Goal: Information Seeking & Learning: Learn about a topic

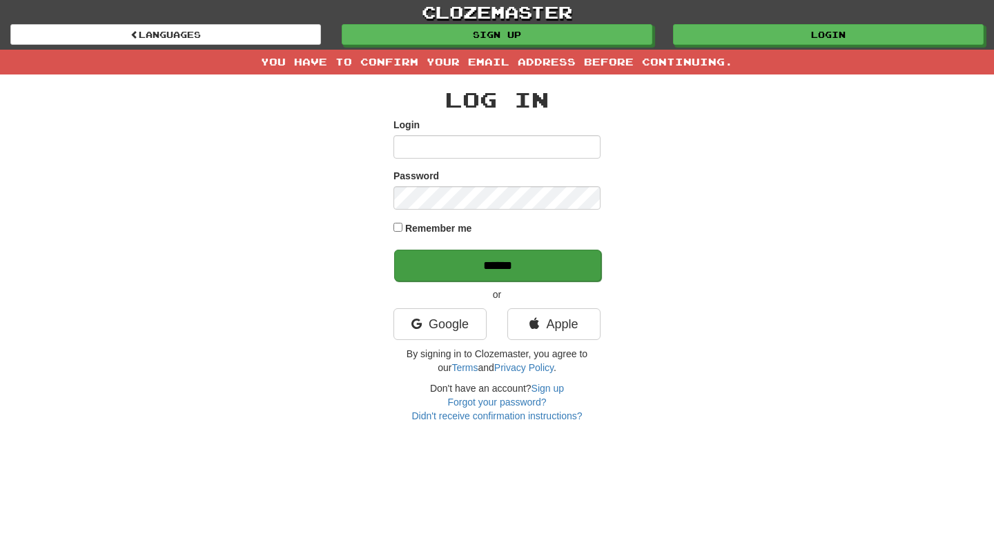
type input "******"
click at [438, 261] on input "******" at bounding box center [497, 266] width 207 height 32
type input "******"
click at [547, 260] on input "******" at bounding box center [497, 266] width 207 height 32
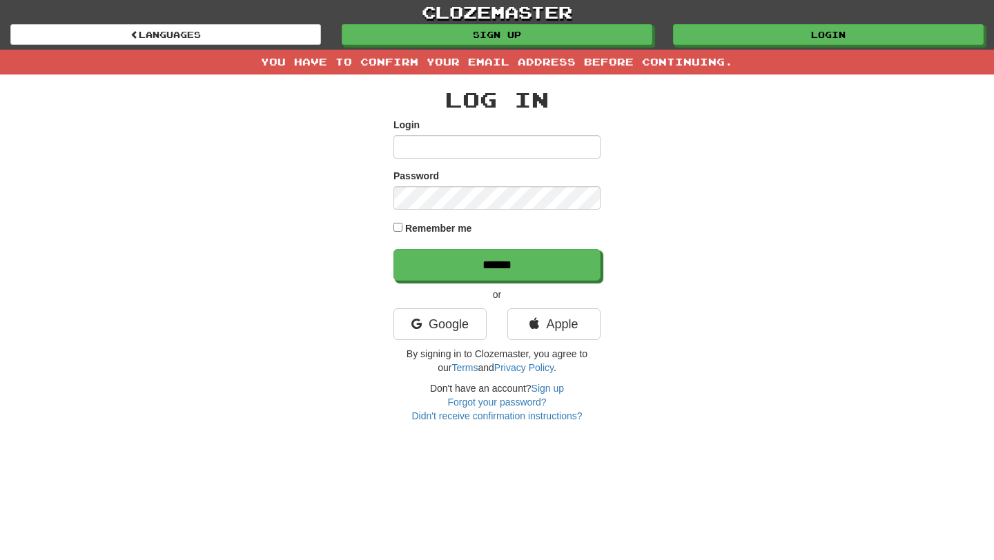
type input "******"
click at [461, 222] on label "Remember me" at bounding box center [438, 229] width 67 height 14
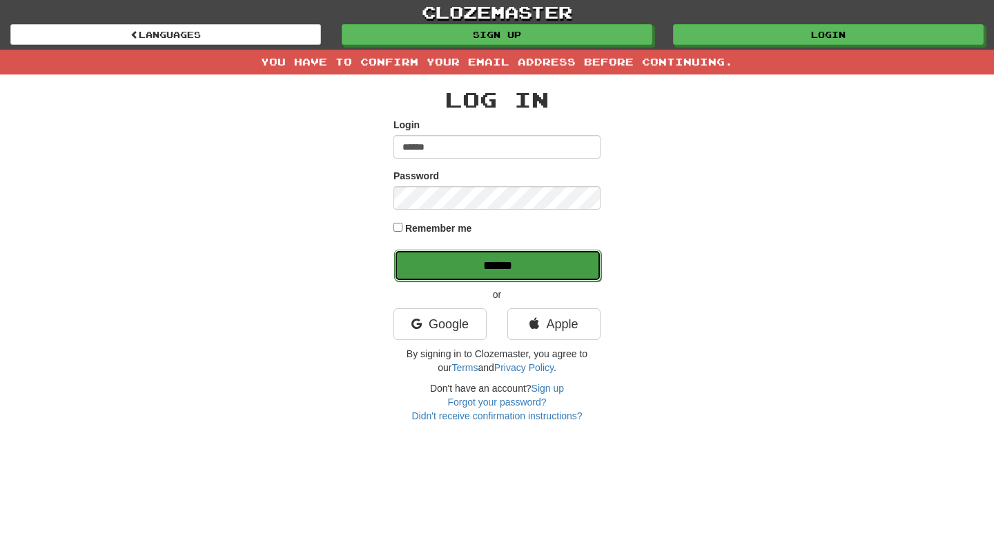
click at [485, 276] on input "******" at bounding box center [497, 266] width 207 height 32
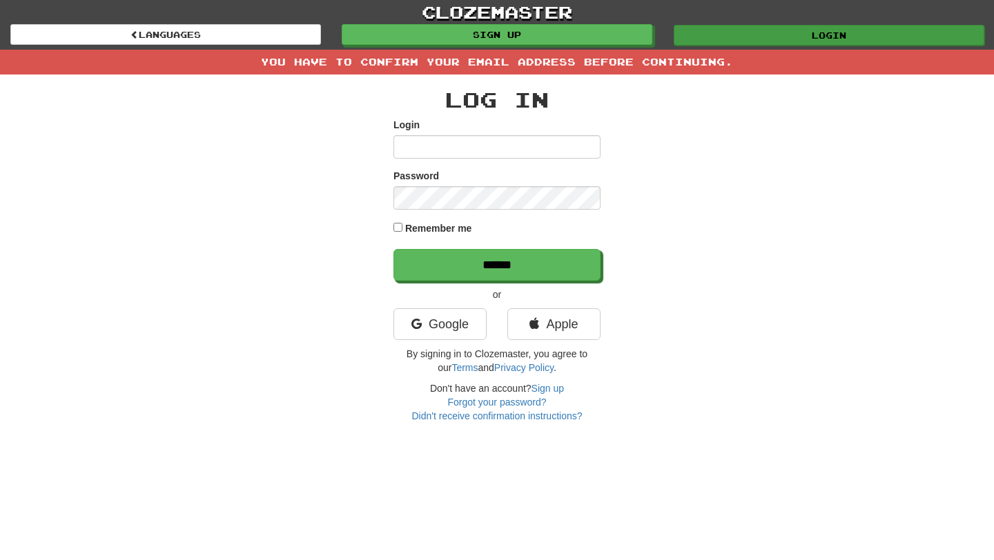
type input "******"
click at [714, 36] on link "Login" at bounding box center [829, 35] width 311 height 21
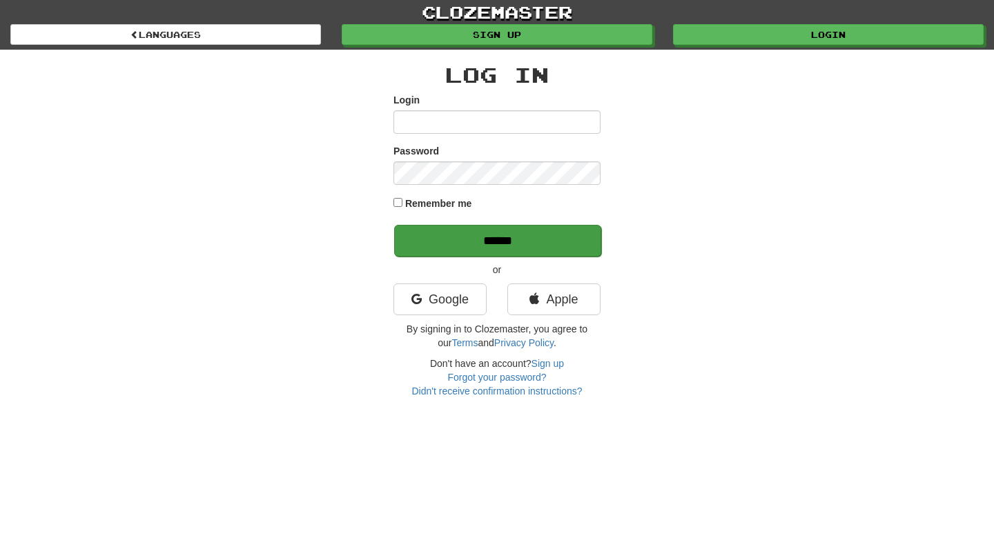
type input "******"
click at [459, 245] on input "******" at bounding box center [497, 241] width 207 height 32
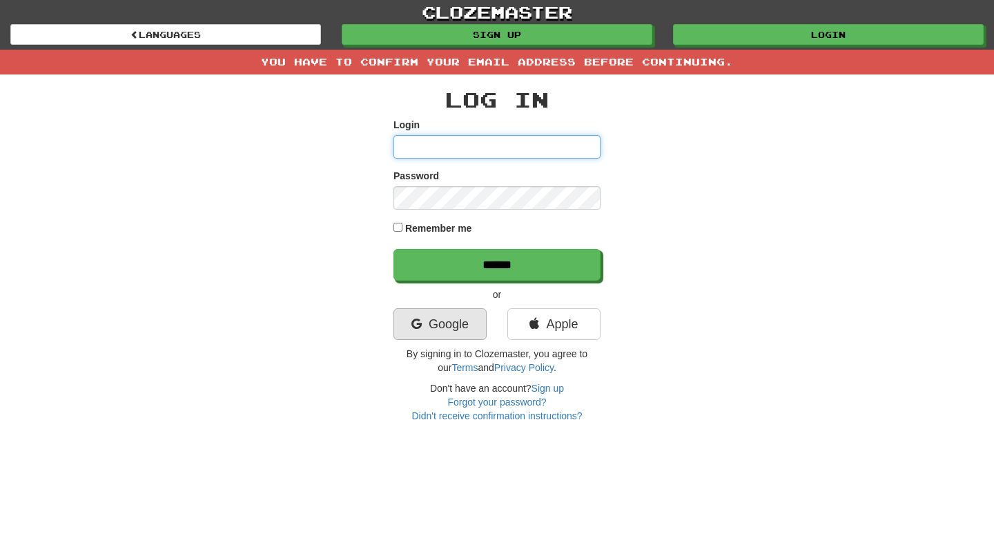
type input "******"
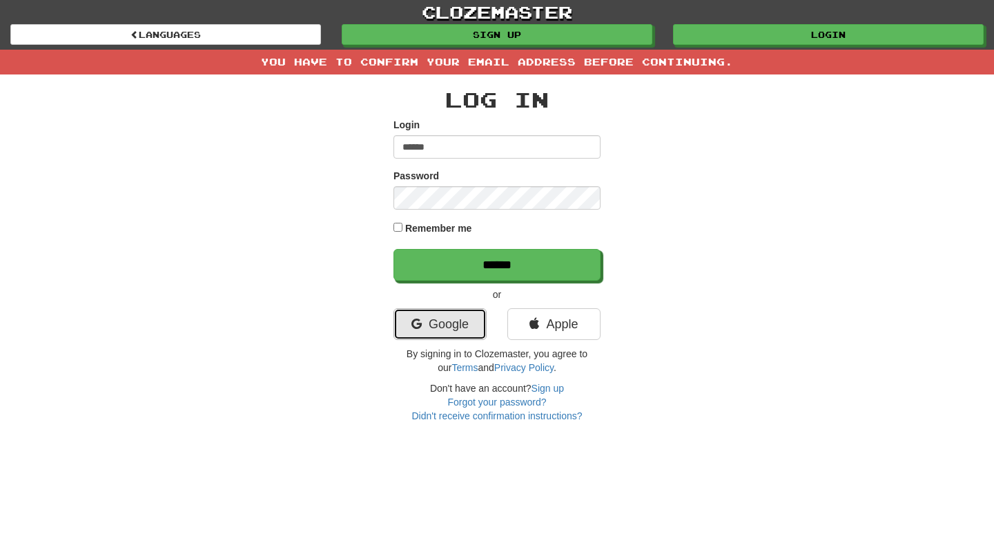
click at [443, 320] on link "Google" at bounding box center [439, 325] width 93 height 32
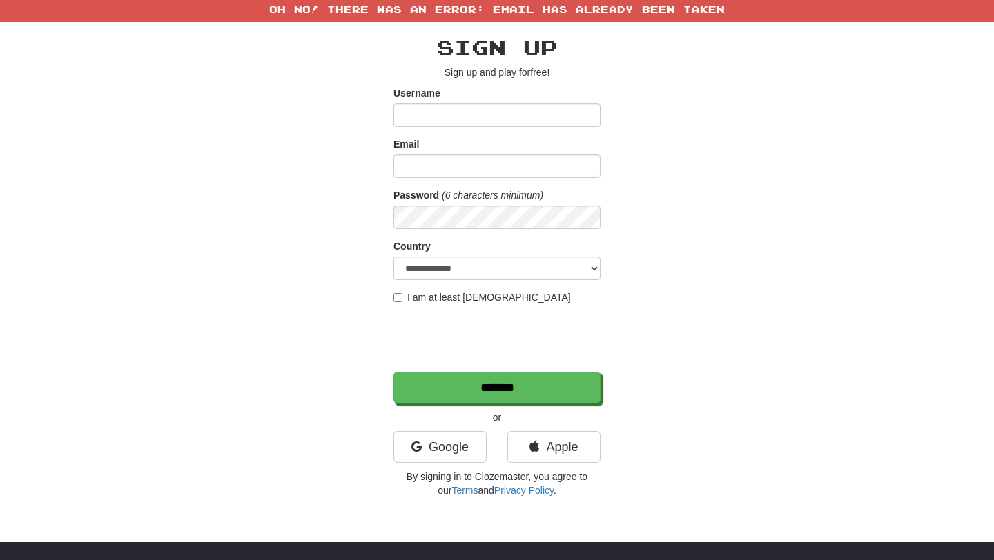
scroll to position [14, 0]
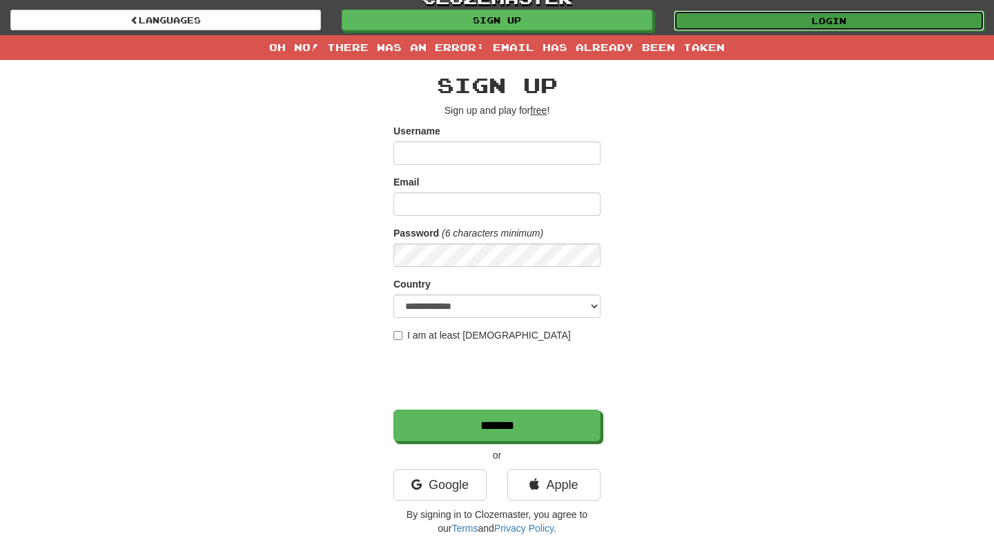
click at [744, 16] on link "Login" at bounding box center [829, 20] width 311 height 21
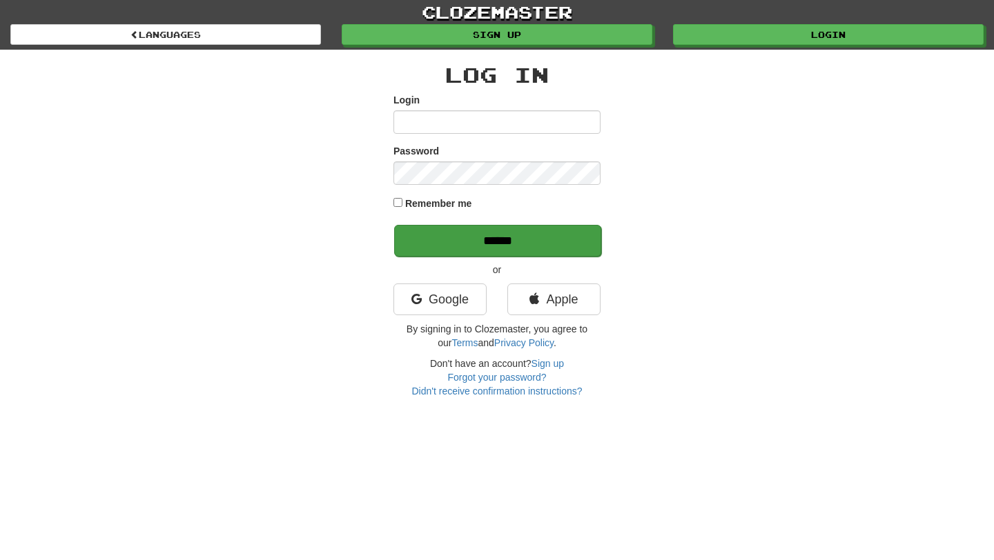
type input "******"
click at [543, 253] on input "******" at bounding box center [497, 241] width 207 height 32
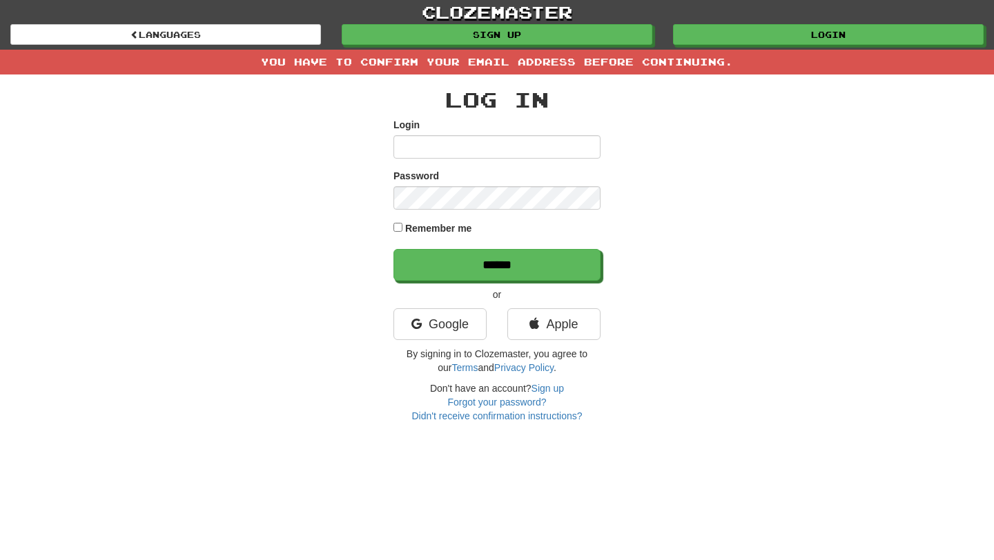
type input "******"
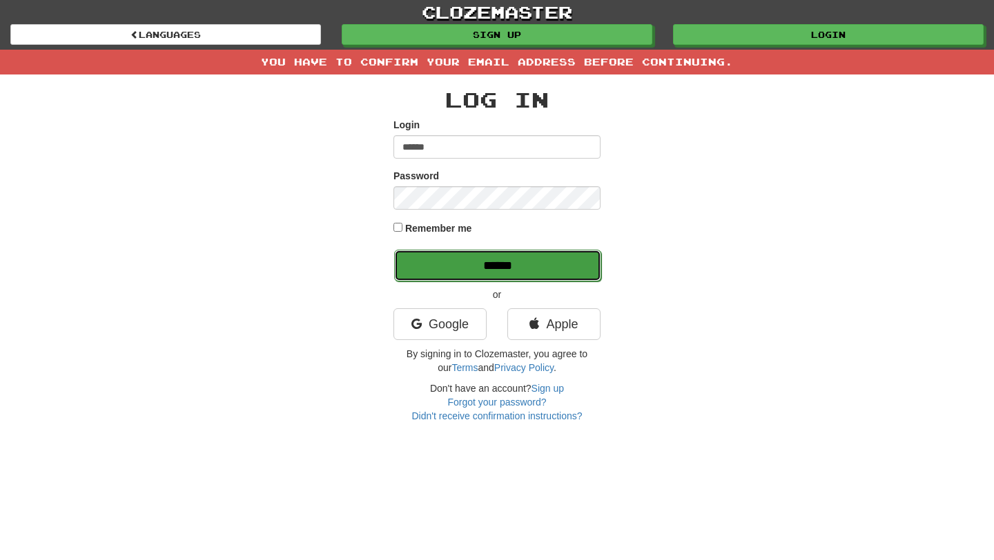
click at [491, 267] on input "******" at bounding box center [497, 266] width 207 height 32
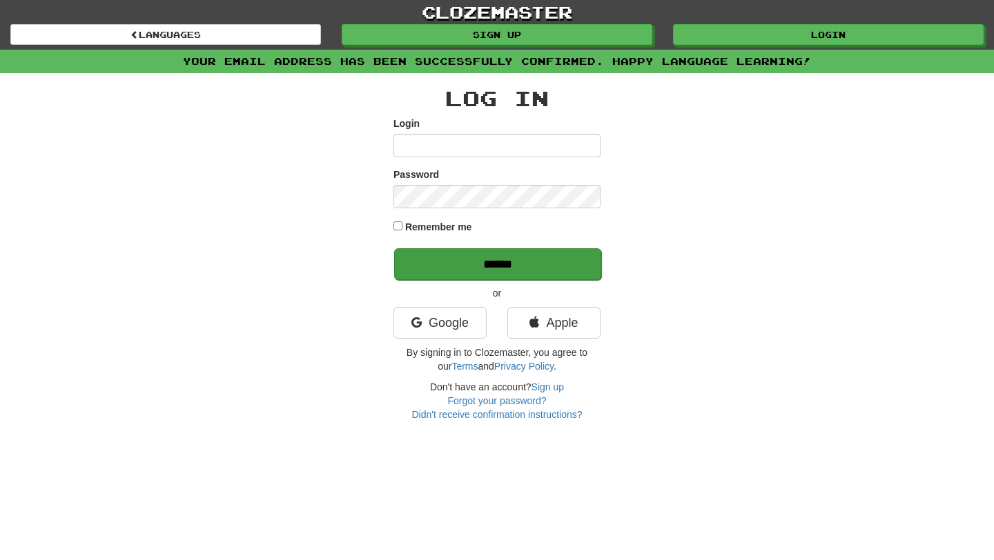
type input "******"
click at [494, 260] on input "******" at bounding box center [497, 264] width 207 height 32
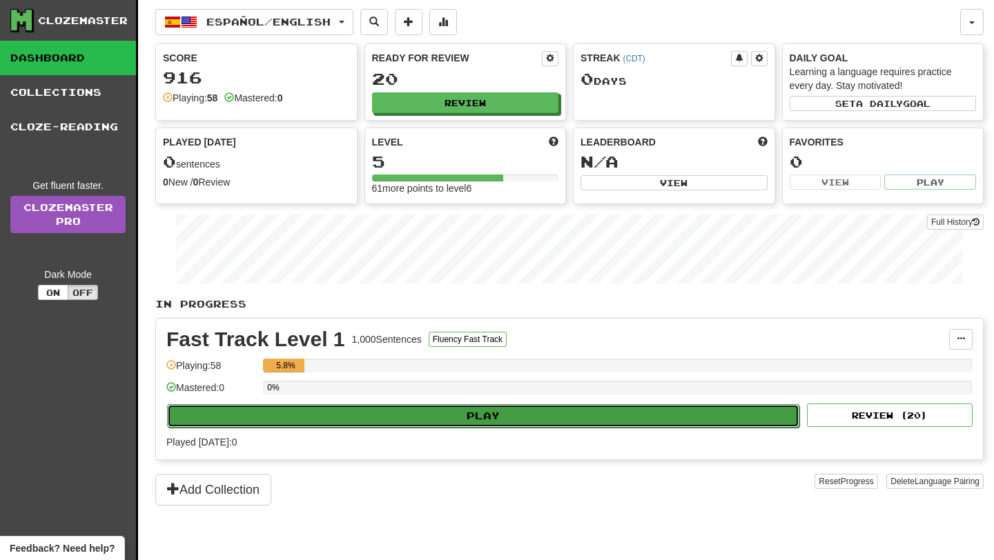
click at [493, 417] on button "Play" at bounding box center [483, 415] width 632 height 23
select select "**"
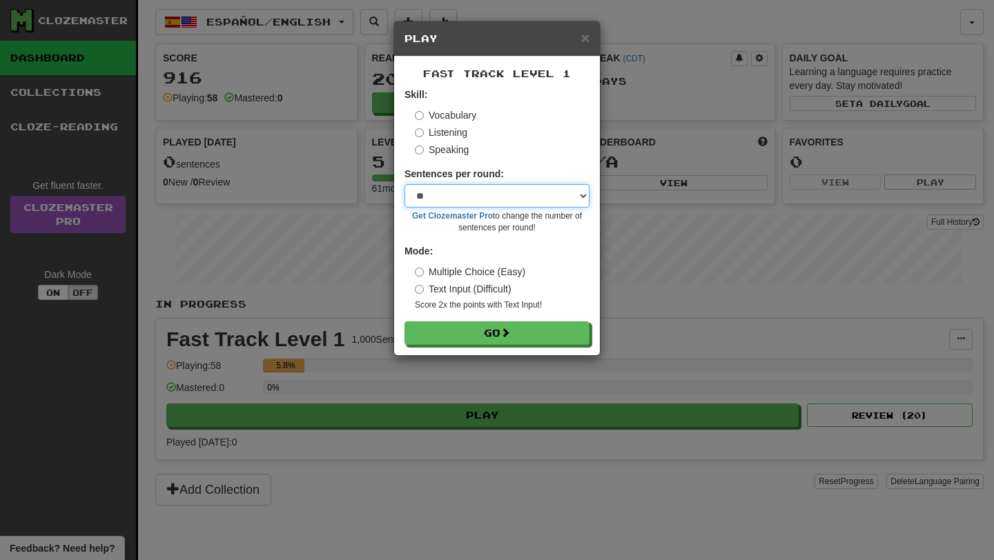
click at [498, 197] on select "* ** ** ** ** ** *** ********" at bounding box center [496, 195] width 185 height 23
click at [481, 271] on label "Multiple Choice (Easy)" at bounding box center [470, 272] width 110 height 14
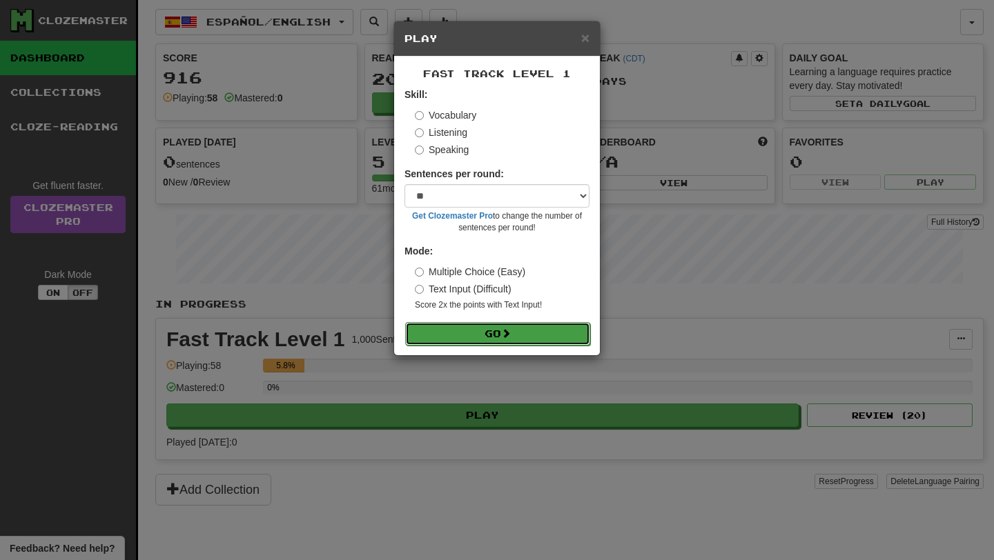
click at [481, 329] on button "Go" at bounding box center [497, 333] width 185 height 23
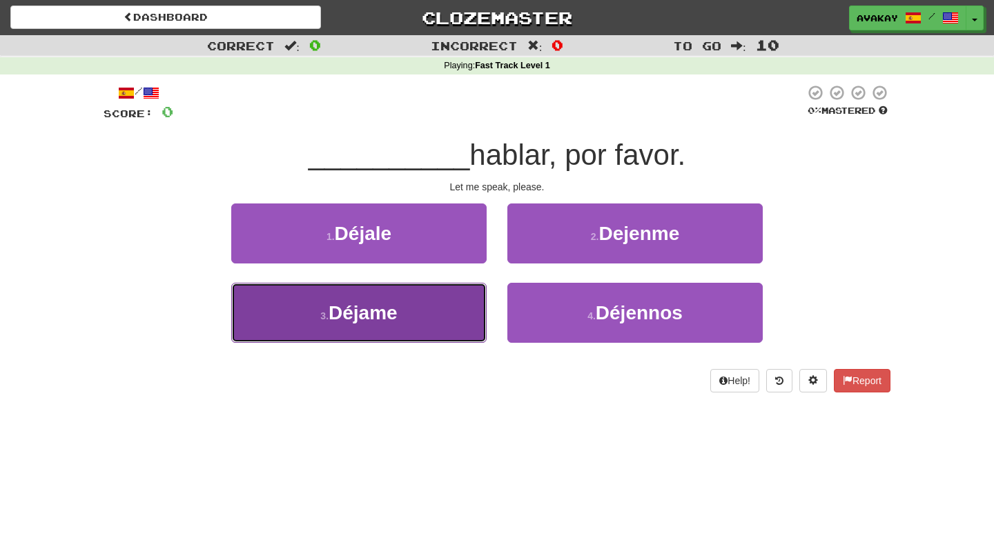
click at [397, 327] on button "3 . [GEOGRAPHIC_DATA]" at bounding box center [358, 313] width 255 height 60
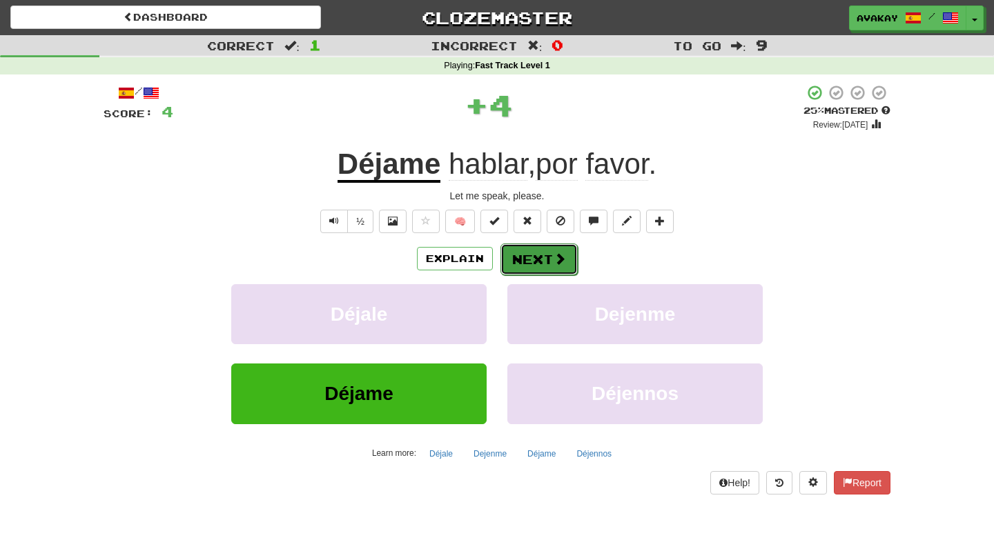
click at [529, 264] on button "Next" at bounding box center [538, 260] width 77 height 32
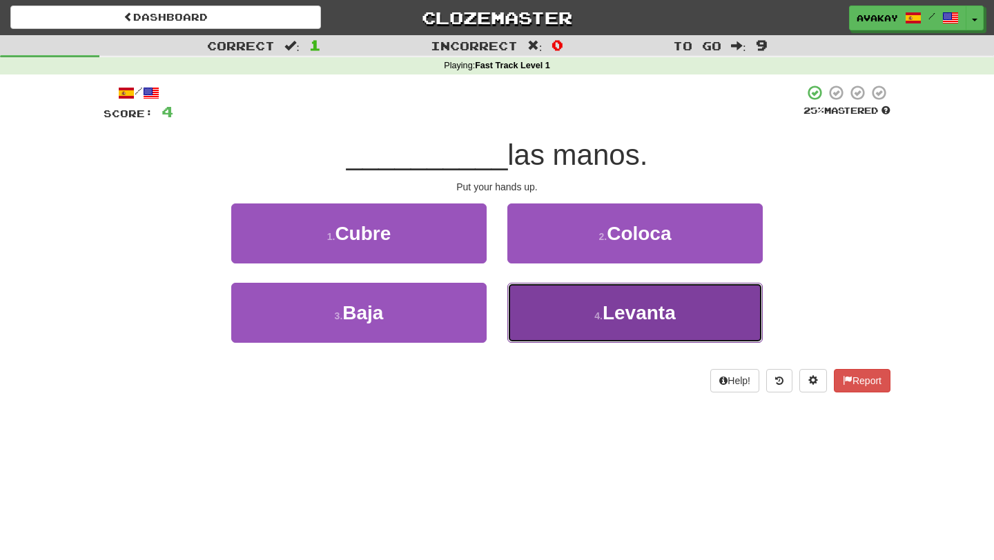
click at [544, 314] on button "4 . [GEOGRAPHIC_DATA]" at bounding box center [634, 313] width 255 height 60
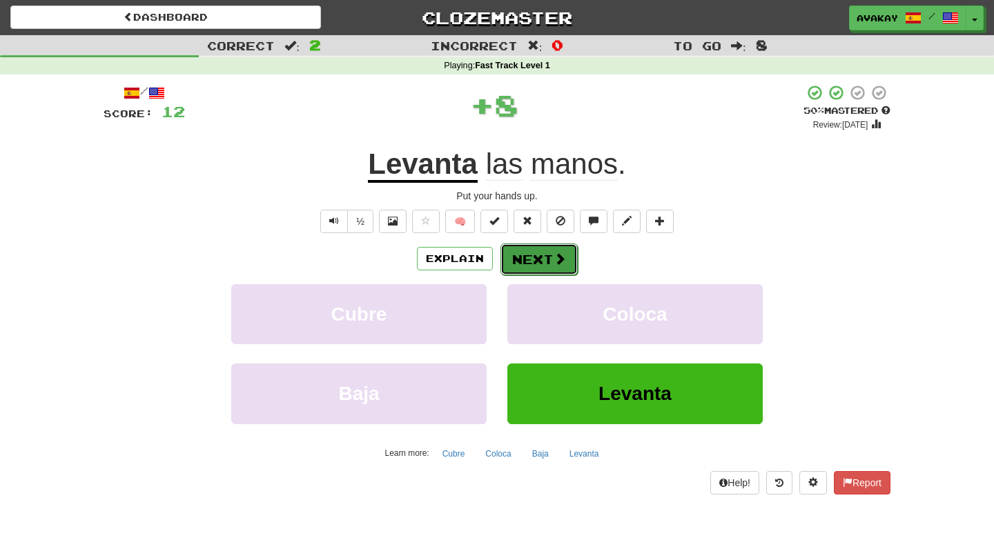
click at [523, 259] on button "Next" at bounding box center [538, 260] width 77 height 32
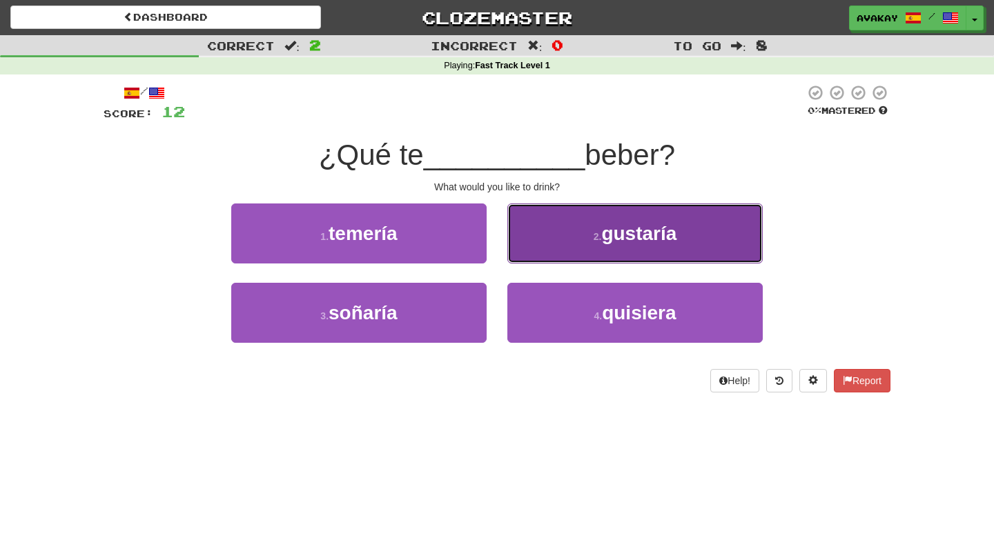
click at [534, 241] on button "2 . gustaría" at bounding box center [634, 234] width 255 height 60
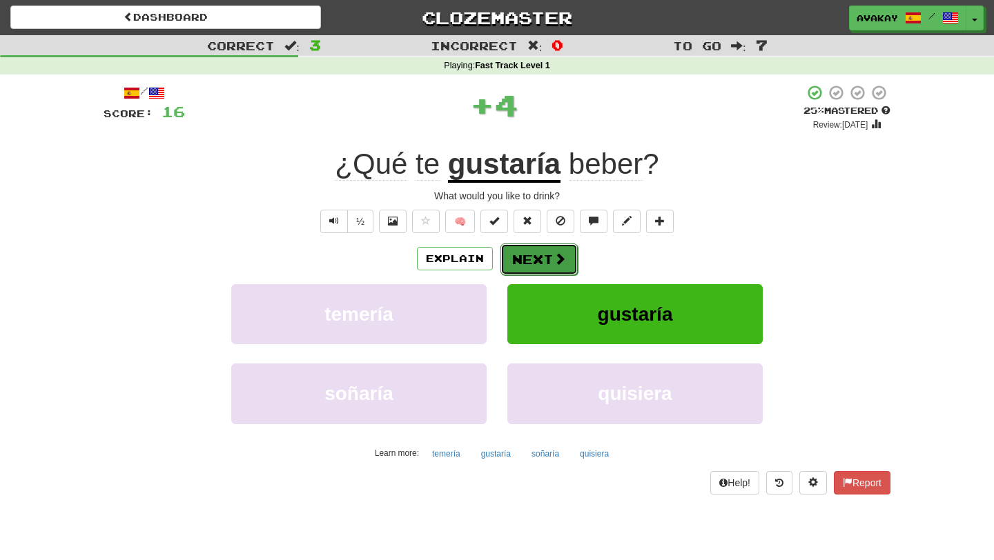
click at [534, 256] on button "Next" at bounding box center [538, 260] width 77 height 32
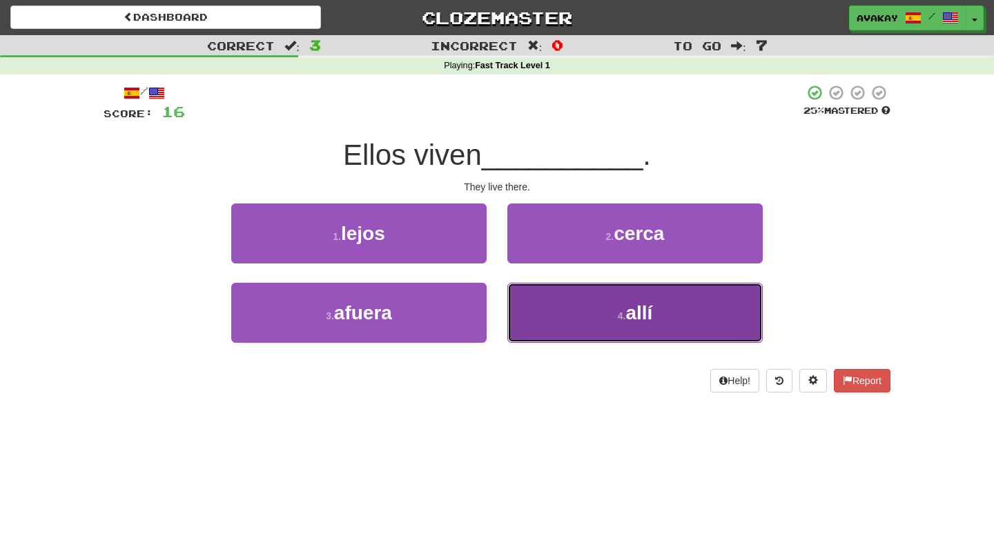
click at [535, 311] on button "4 . allí" at bounding box center [634, 313] width 255 height 60
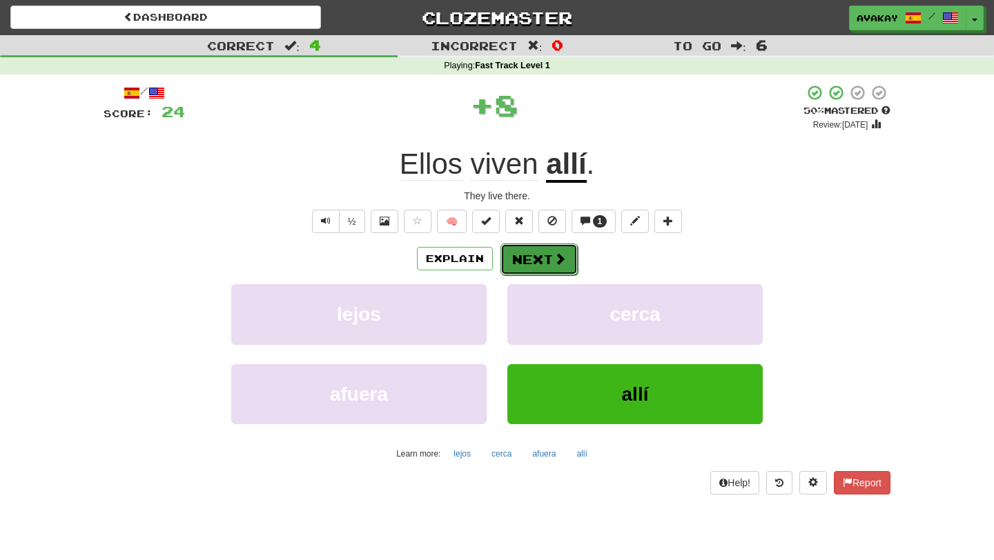
click at [522, 258] on button "Next" at bounding box center [538, 260] width 77 height 32
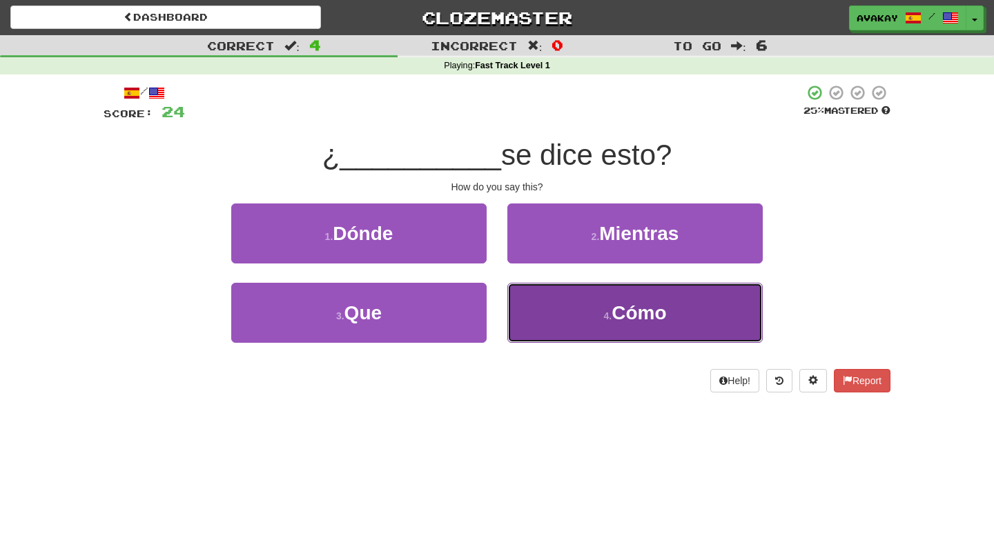
click at [554, 302] on button "4 . Cómo" at bounding box center [634, 313] width 255 height 60
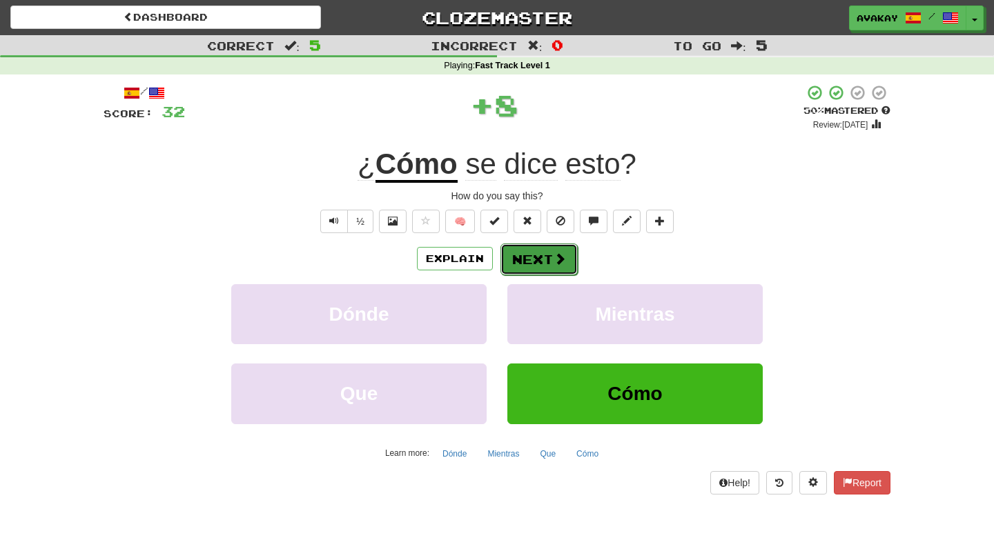
click at [539, 264] on button "Next" at bounding box center [538, 260] width 77 height 32
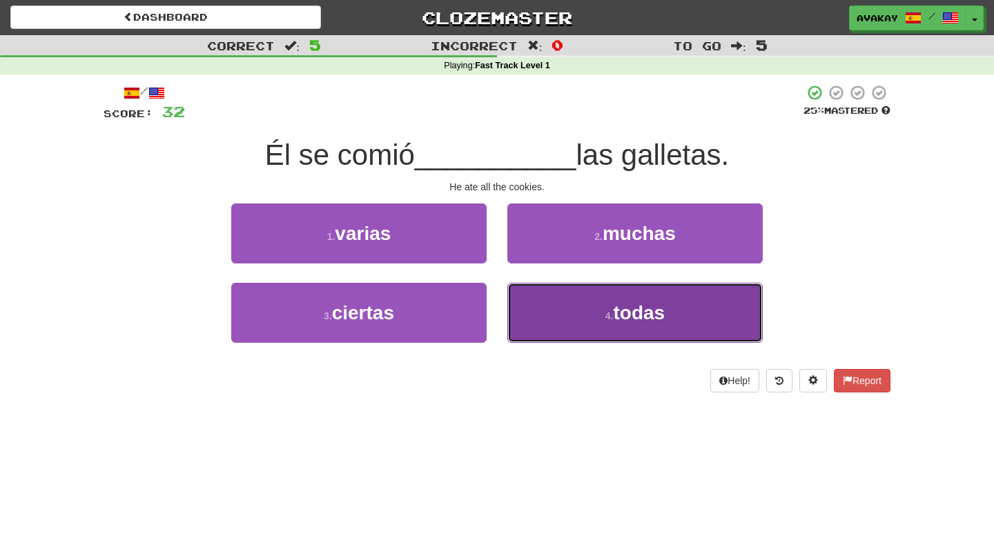
click at [545, 308] on button "4 . todas" at bounding box center [634, 313] width 255 height 60
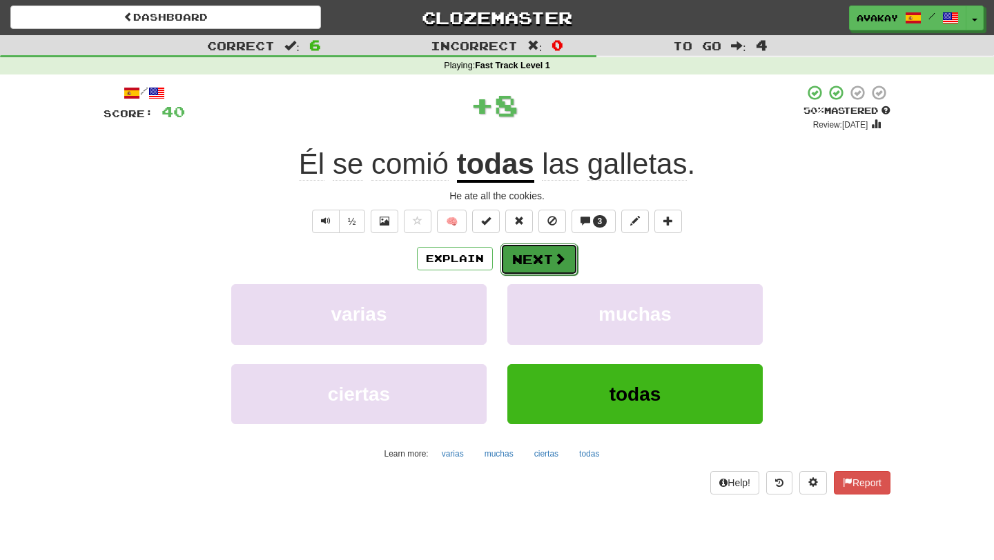
click at [538, 270] on button "Next" at bounding box center [538, 260] width 77 height 32
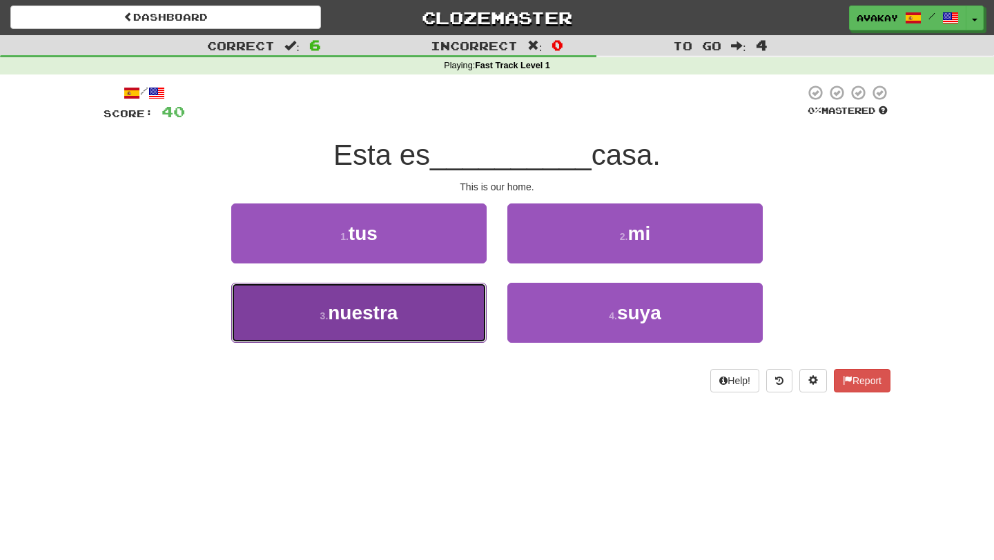
click at [447, 323] on button "3 . nuestra" at bounding box center [358, 313] width 255 height 60
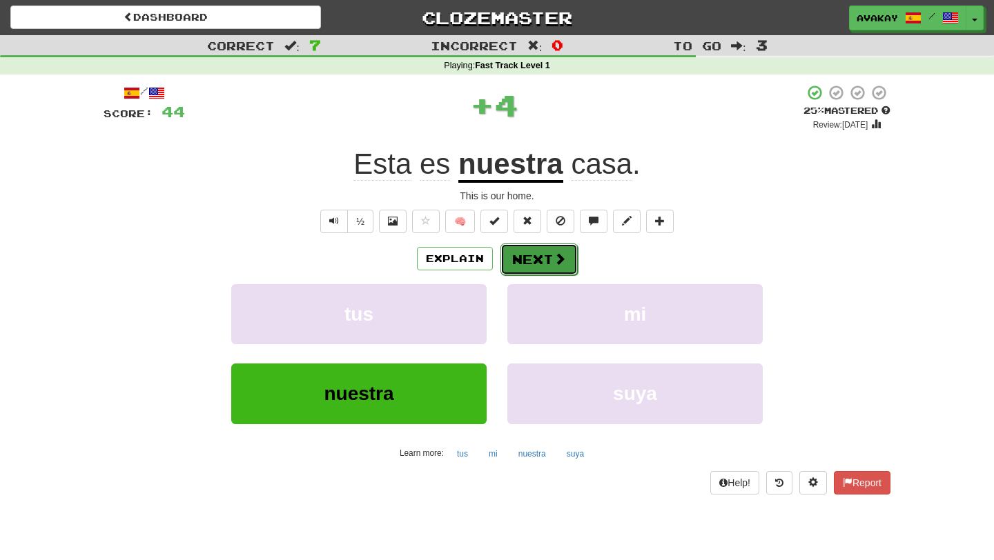
click at [539, 255] on button "Next" at bounding box center [538, 260] width 77 height 32
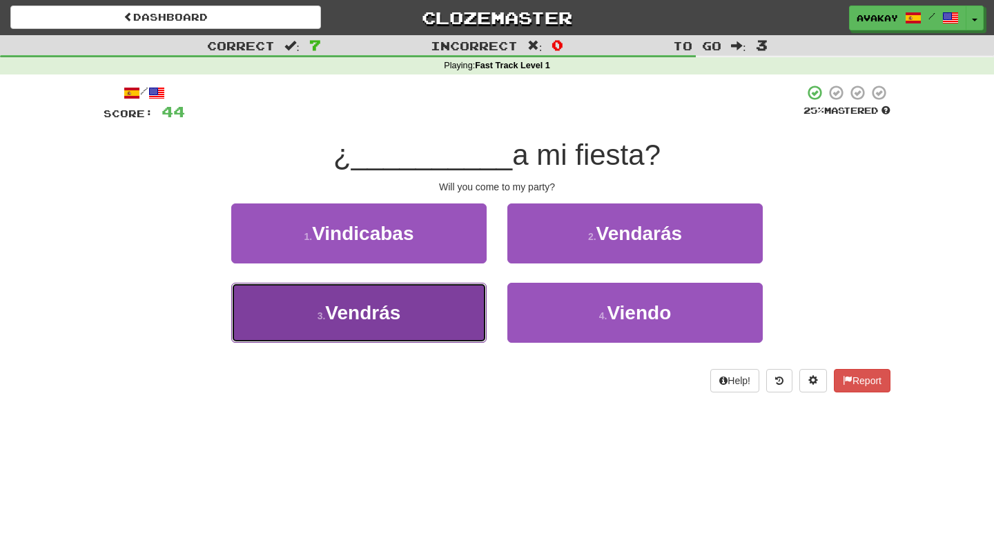
click at [465, 315] on button "3 . Vendrás" at bounding box center [358, 313] width 255 height 60
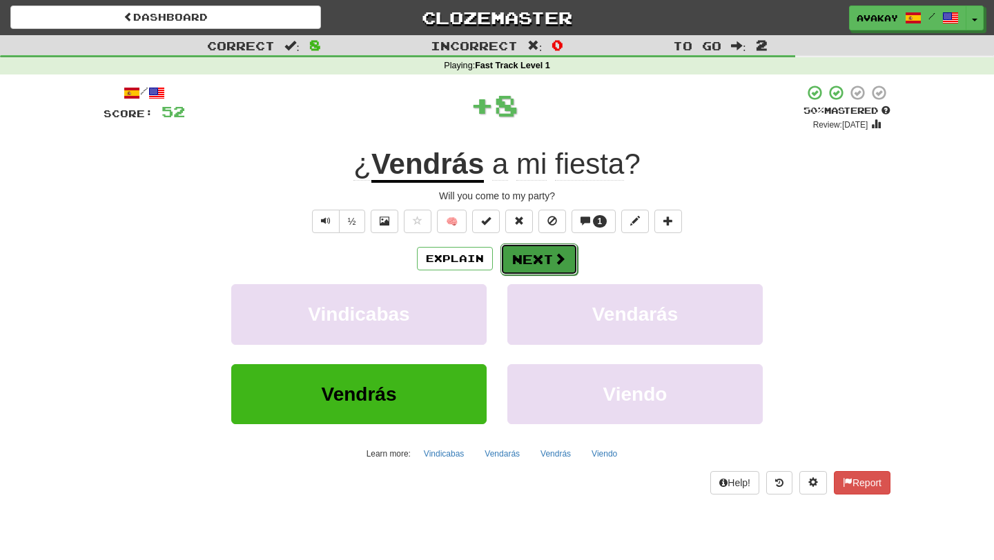
click at [526, 264] on button "Next" at bounding box center [538, 260] width 77 height 32
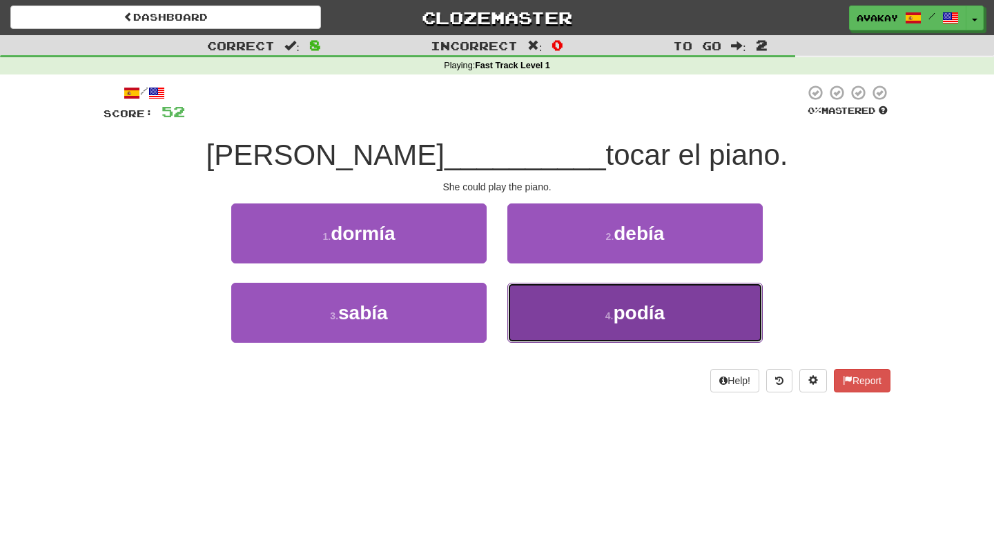
click at [556, 305] on button "4 . podía" at bounding box center [634, 313] width 255 height 60
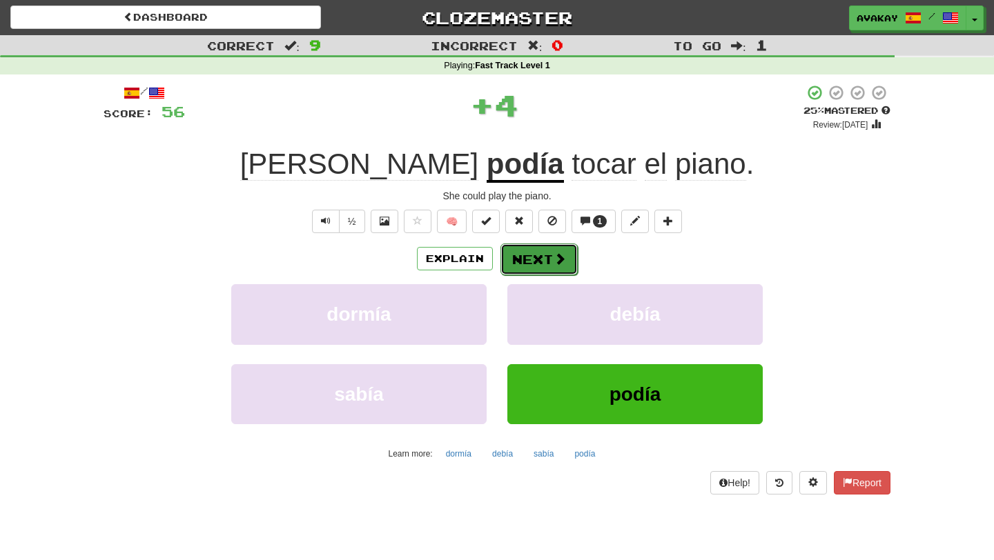
click at [530, 253] on button "Next" at bounding box center [538, 260] width 77 height 32
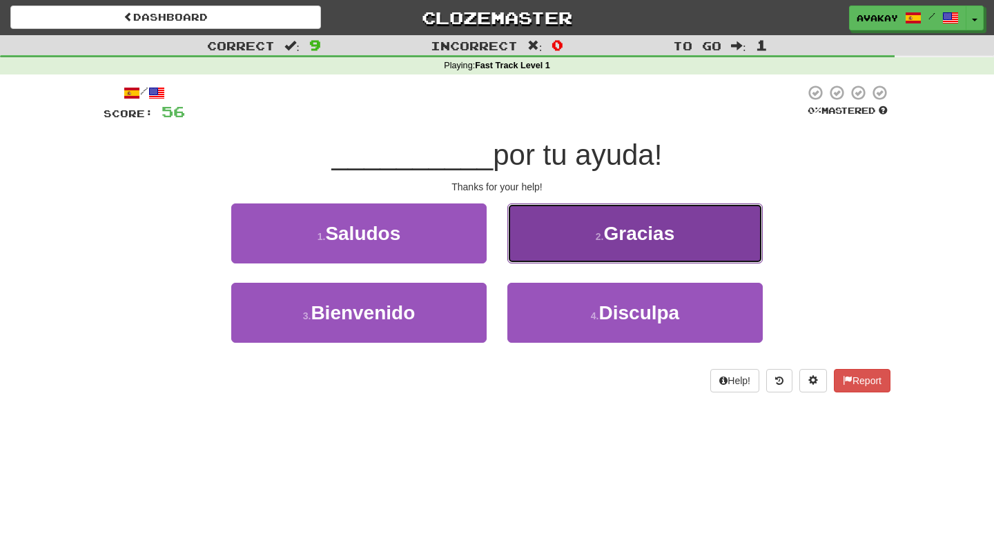
click at [538, 238] on button "2 . Gracias" at bounding box center [634, 234] width 255 height 60
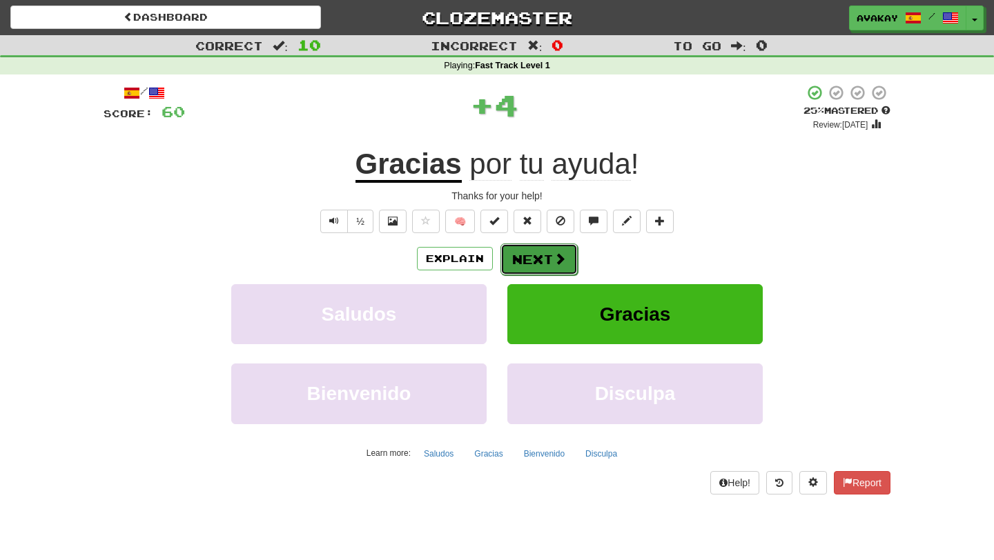
click at [528, 256] on button "Next" at bounding box center [538, 260] width 77 height 32
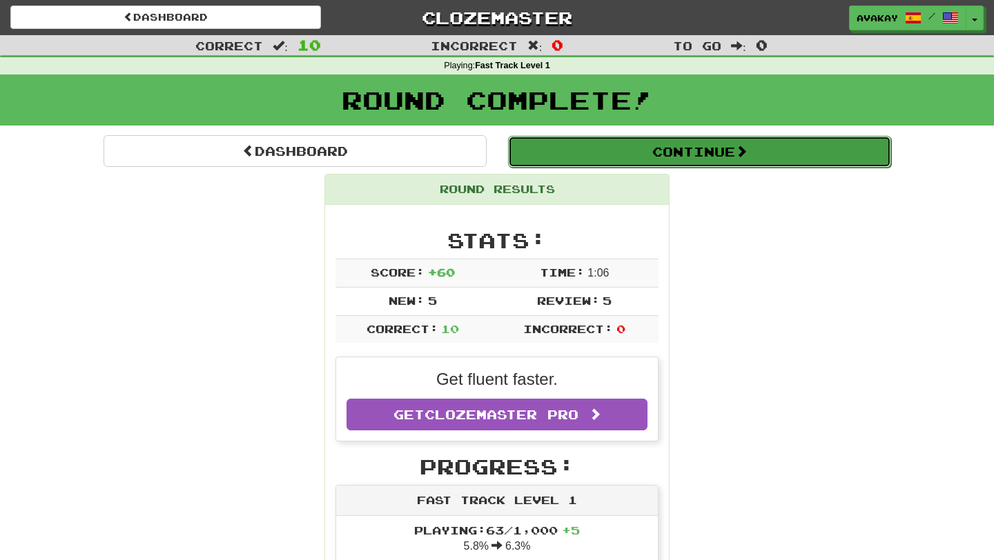
click at [610, 162] on button "Continue" at bounding box center [699, 152] width 383 height 32
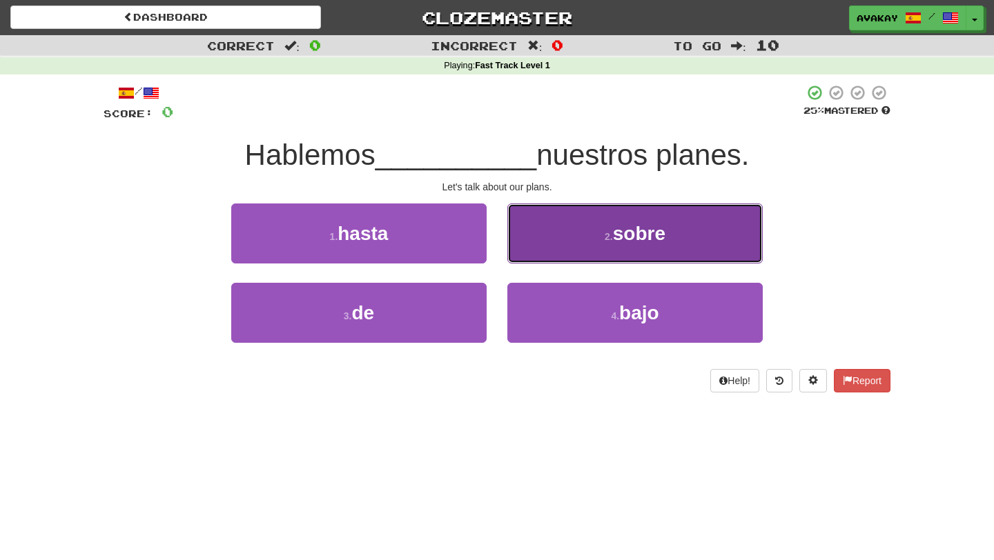
click at [559, 226] on button "2 . sobre" at bounding box center [634, 234] width 255 height 60
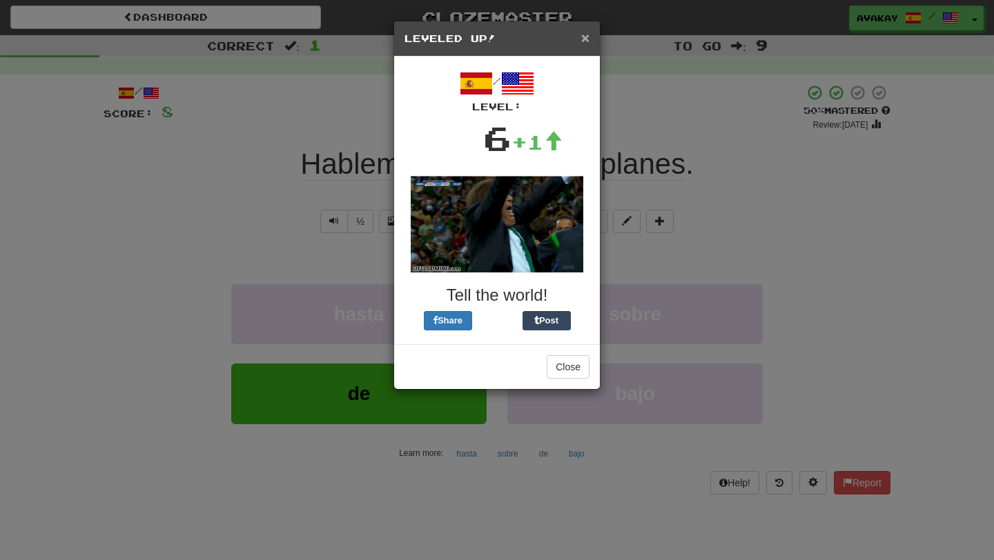
click at [581, 43] on span "×" at bounding box center [585, 38] width 8 height 16
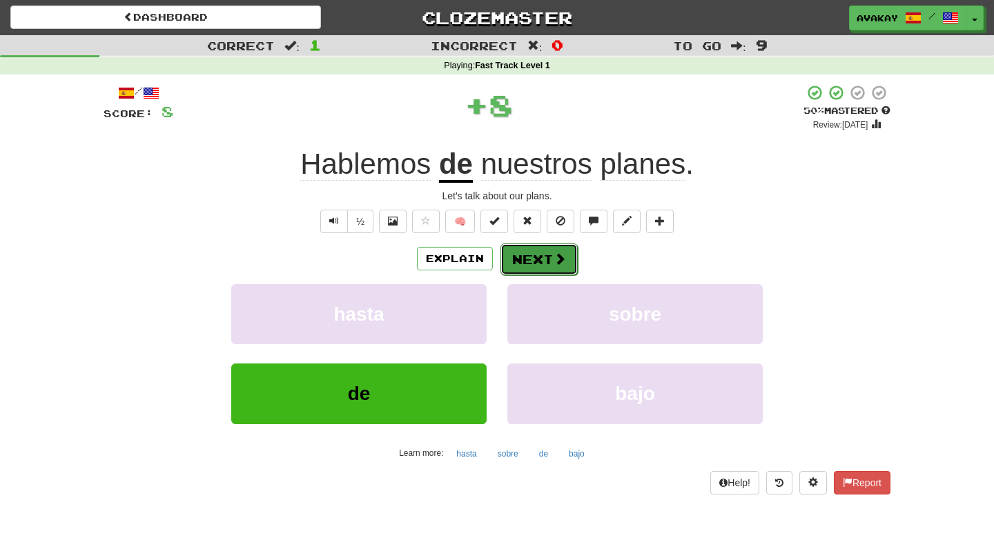
click at [538, 257] on button "Next" at bounding box center [538, 260] width 77 height 32
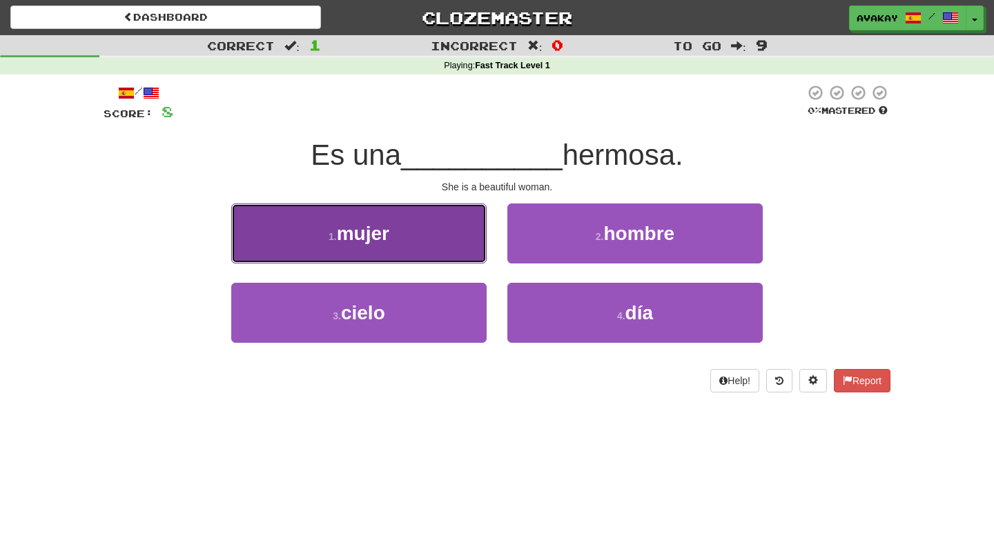
click at [456, 217] on button "1 . mujer" at bounding box center [358, 234] width 255 height 60
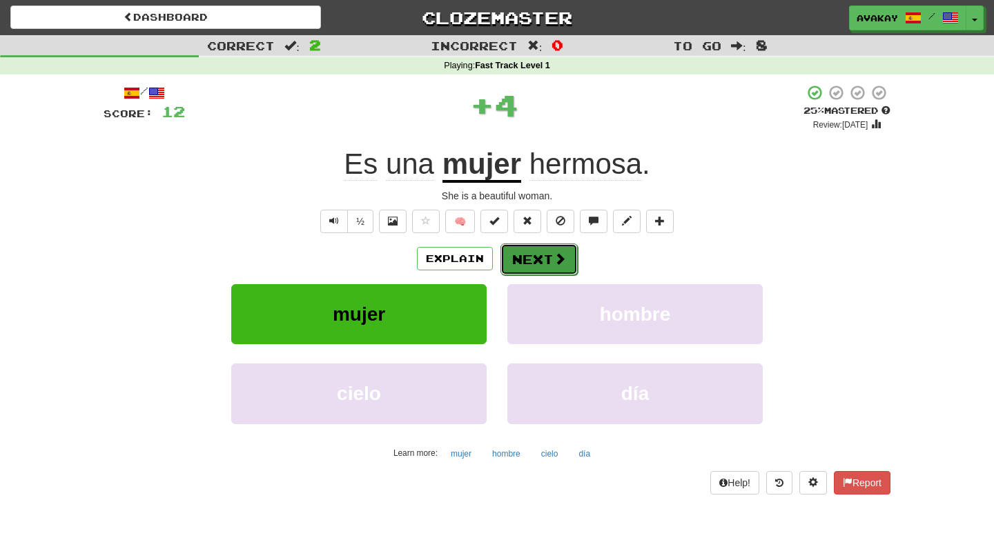
click at [522, 262] on button "Next" at bounding box center [538, 260] width 77 height 32
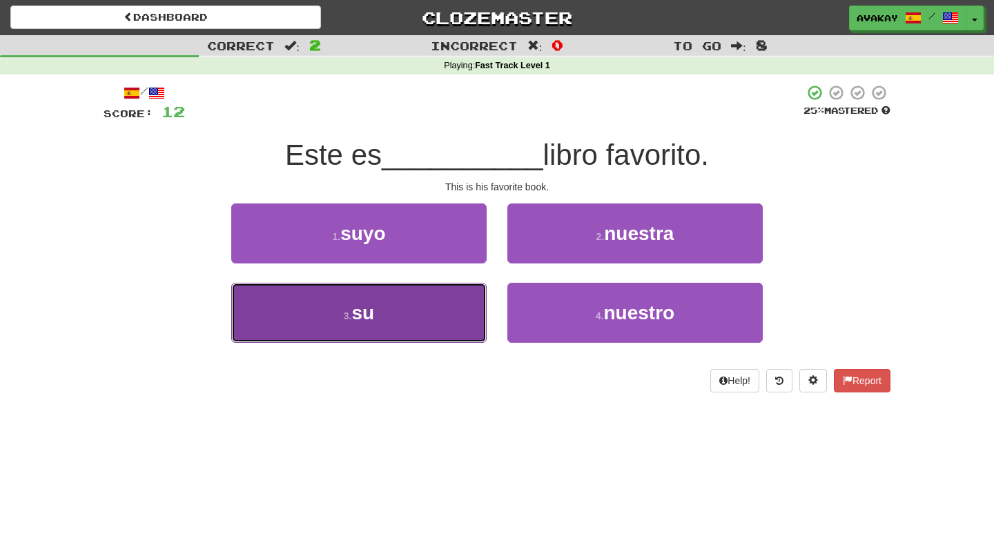
click at [456, 320] on button "3 . su" at bounding box center [358, 313] width 255 height 60
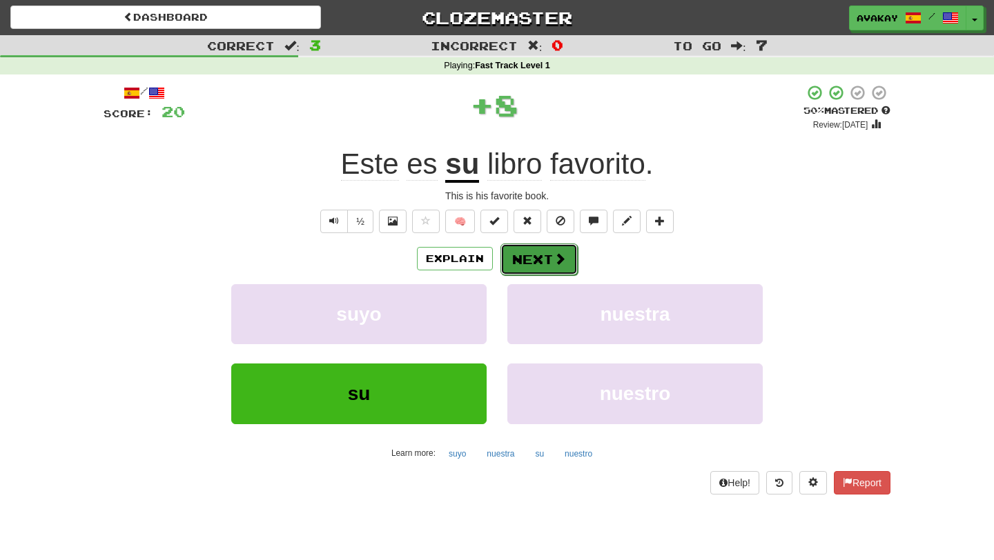
click at [525, 255] on button "Next" at bounding box center [538, 260] width 77 height 32
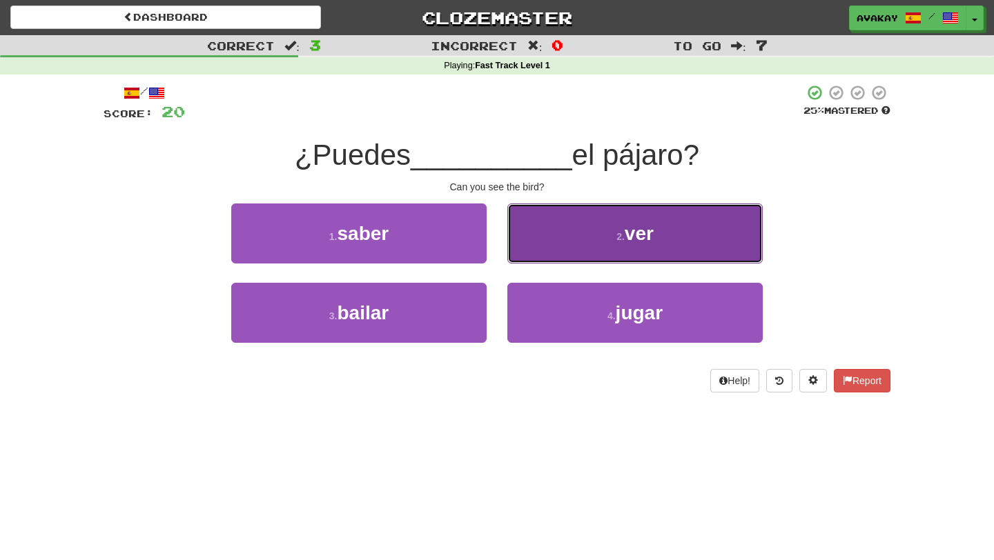
click at [551, 228] on button "2 . ver" at bounding box center [634, 234] width 255 height 60
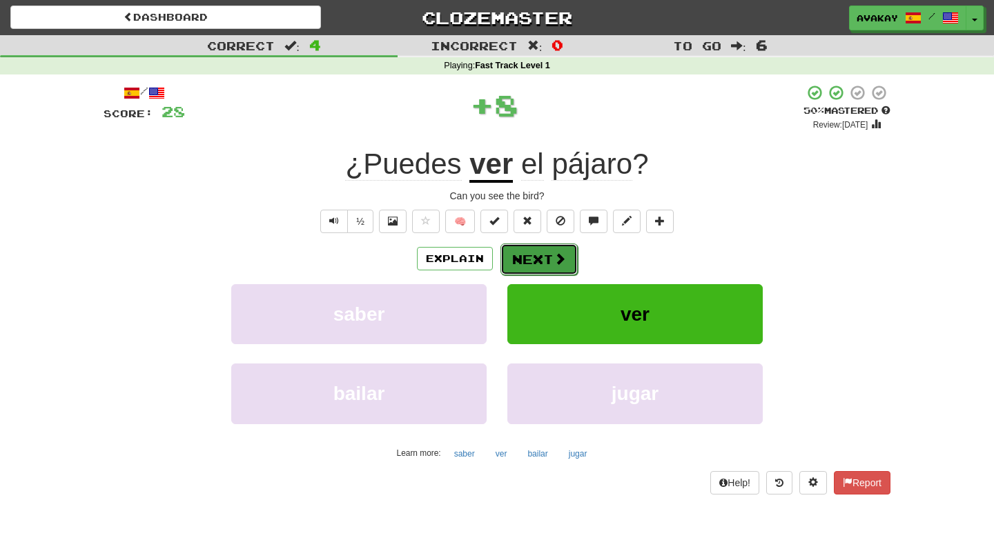
click at [531, 252] on button "Next" at bounding box center [538, 260] width 77 height 32
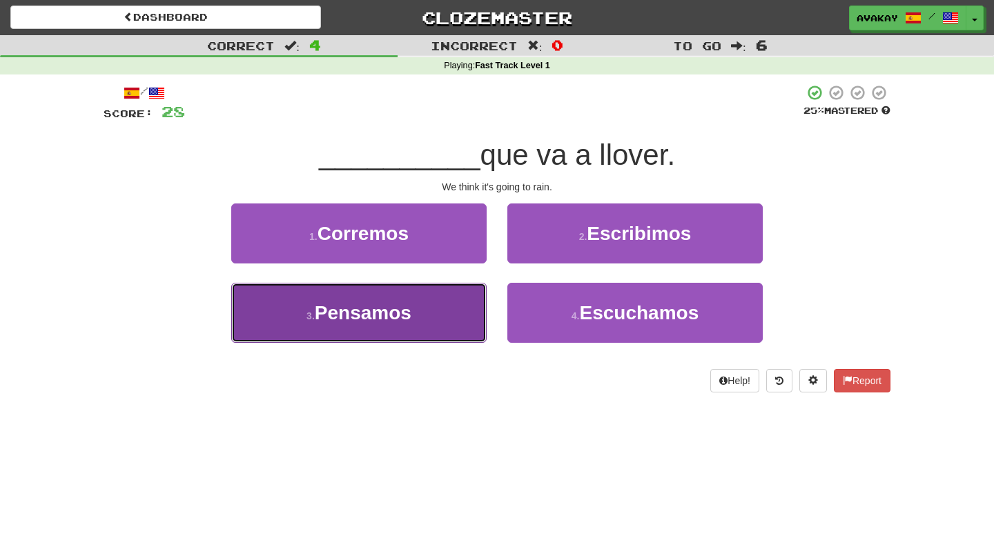
click at [466, 318] on button "3 . Pensamos" at bounding box center [358, 313] width 255 height 60
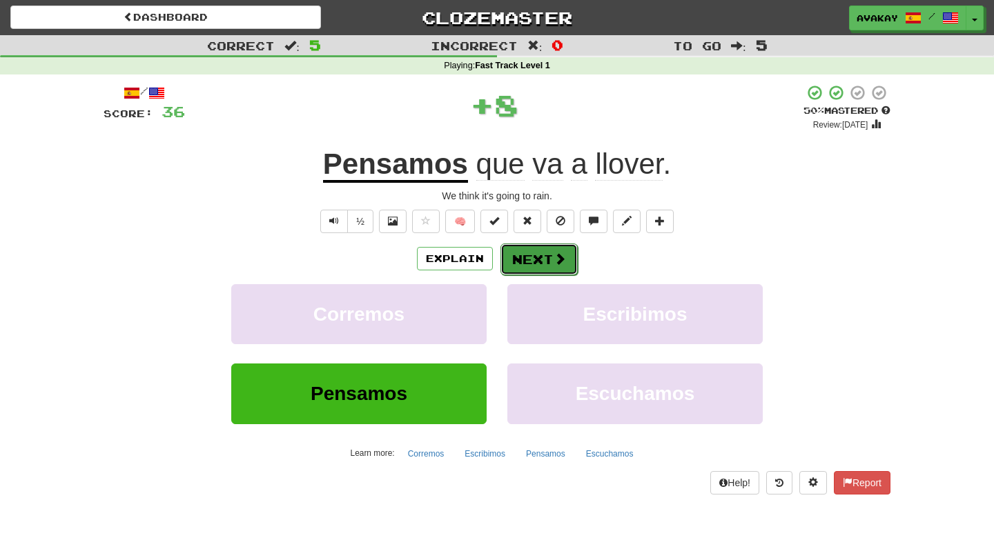
click at [512, 254] on button "Next" at bounding box center [538, 260] width 77 height 32
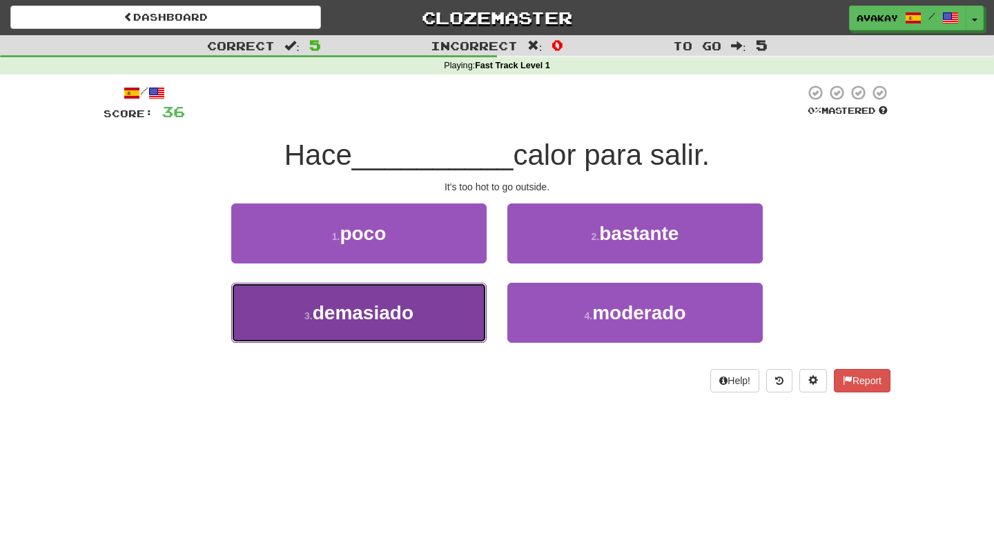
click at [455, 304] on button "3 . demasiado" at bounding box center [358, 313] width 255 height 60
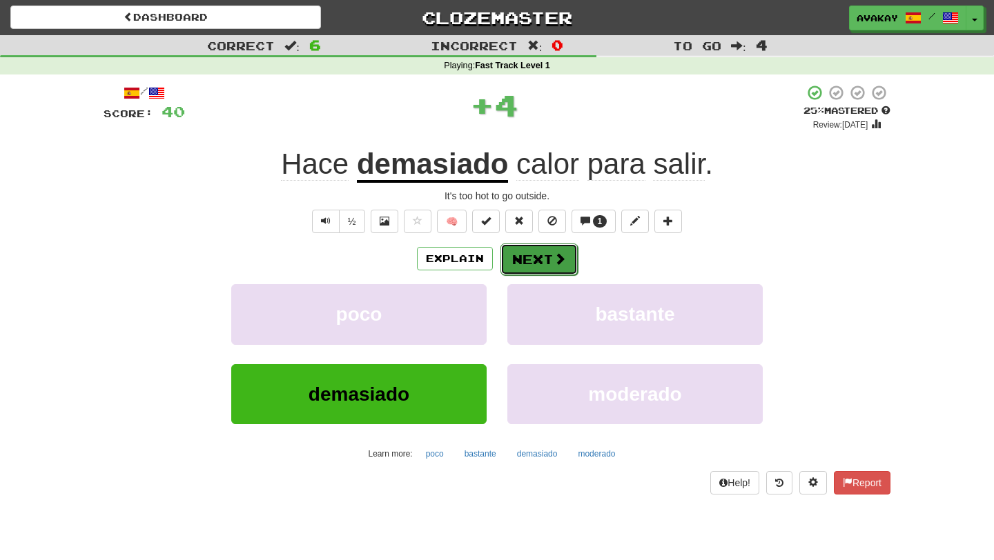
click at [527, 259] on button "Next" at bounding box center [538, 260] width 77 height 32
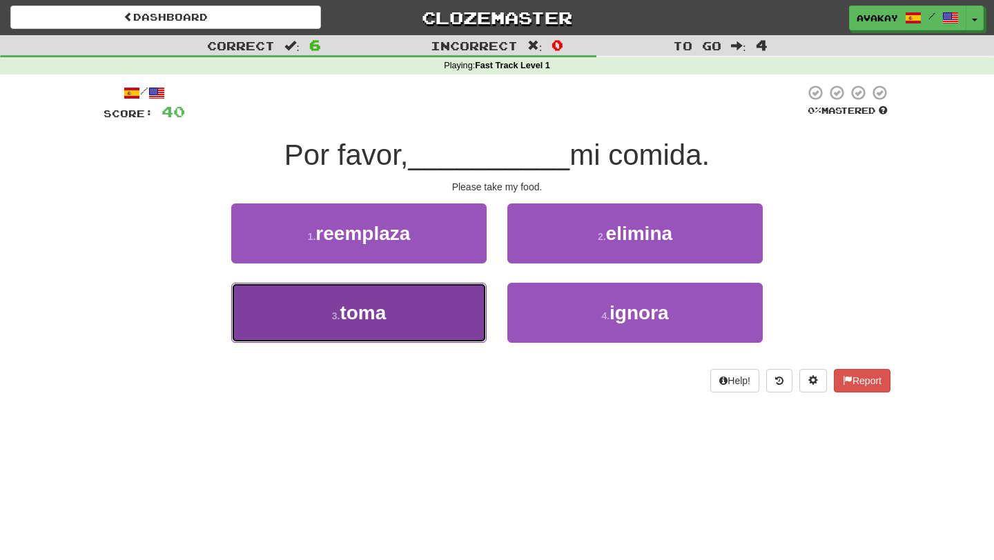
click at [447, 297] on button "3 . toma" at bounding box center [358, 313] width 255 height 60
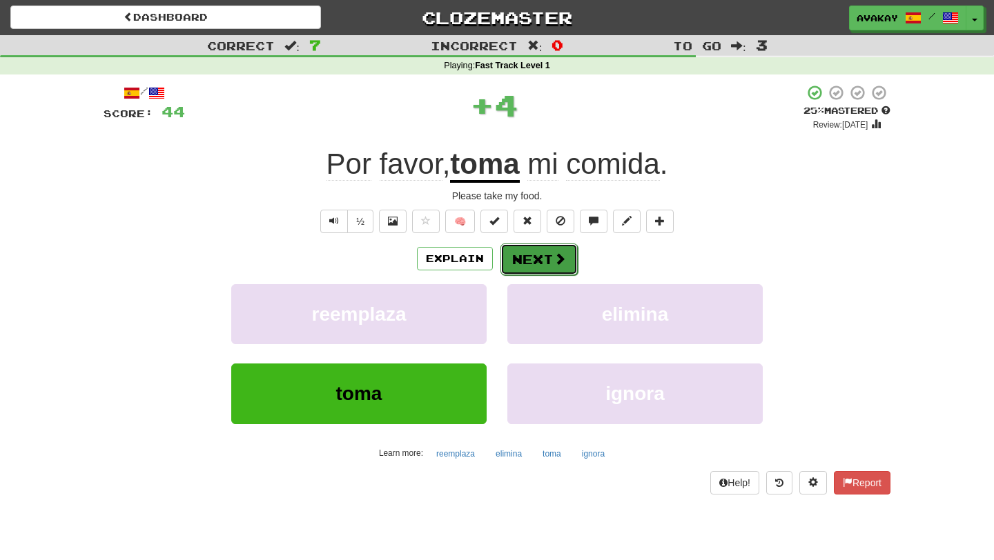
click at [519, 255] on button "Next" at bounding box center [538, 260] width 77 height 32
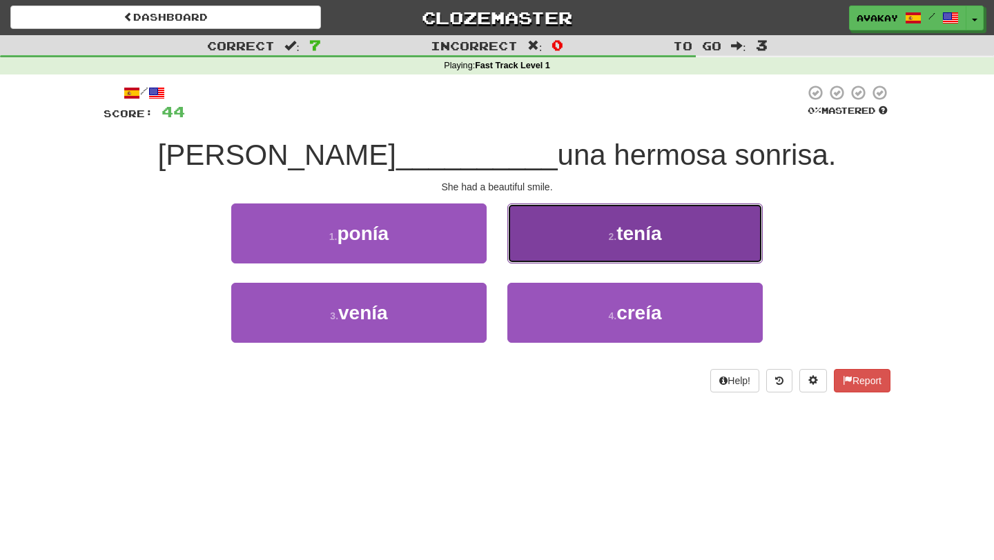
click at [547, 243] on button "2 . tenía" at bounding box center [634, 234] width 255 height 60
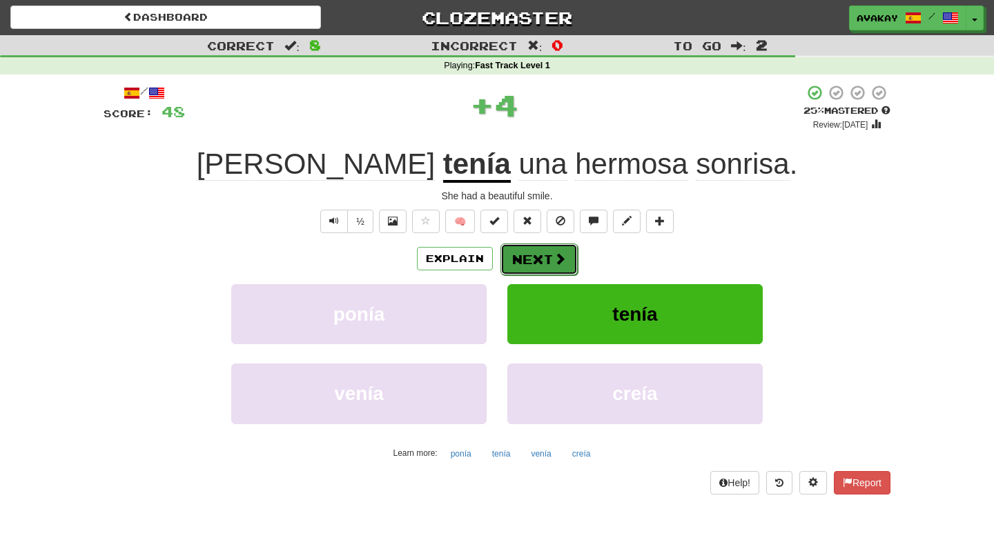
click at [525, 258] on button "Next" at bounding box center [538, 260] width 77 height 32
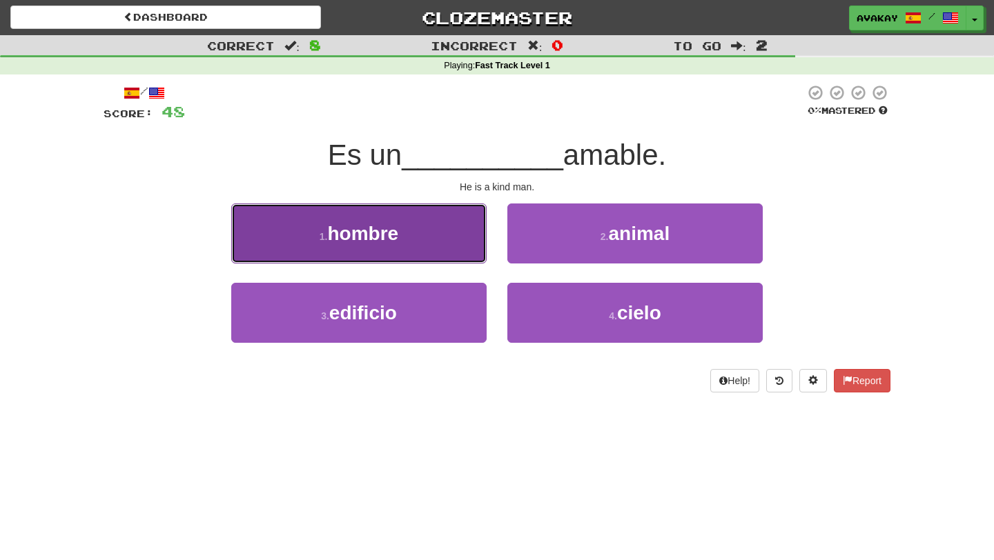
click at [464, 240] on button "1 . hombre" at bounding box center [358, 234] width 255 height 60
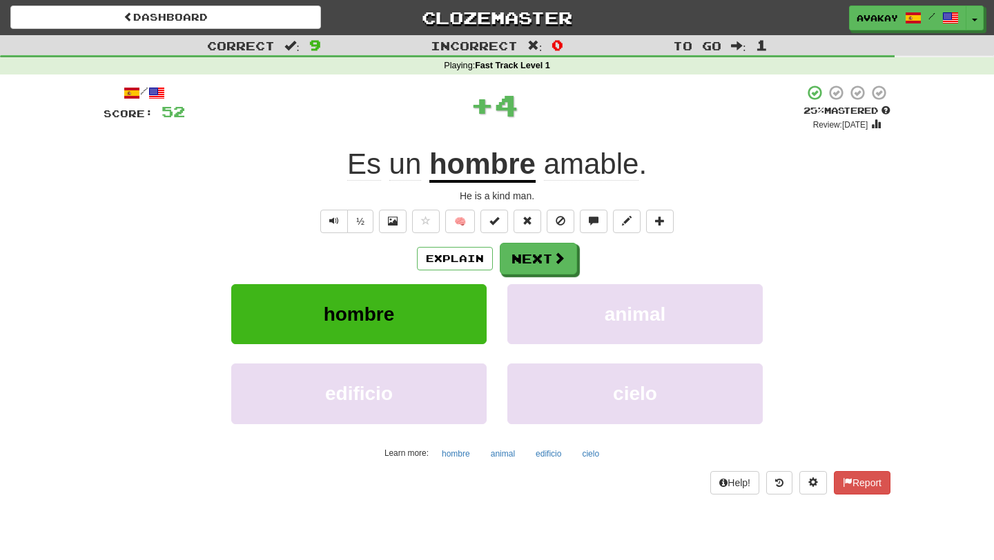
click at [524, 277] on div "Explain Next hombre animal edificio cielo Learn more: hombre animal edificio ci…" at bounding box center [497, 354] width 787 height 222
click at [527, 266] on button "Next" at bounding box center [538, 260] width 77 height 32
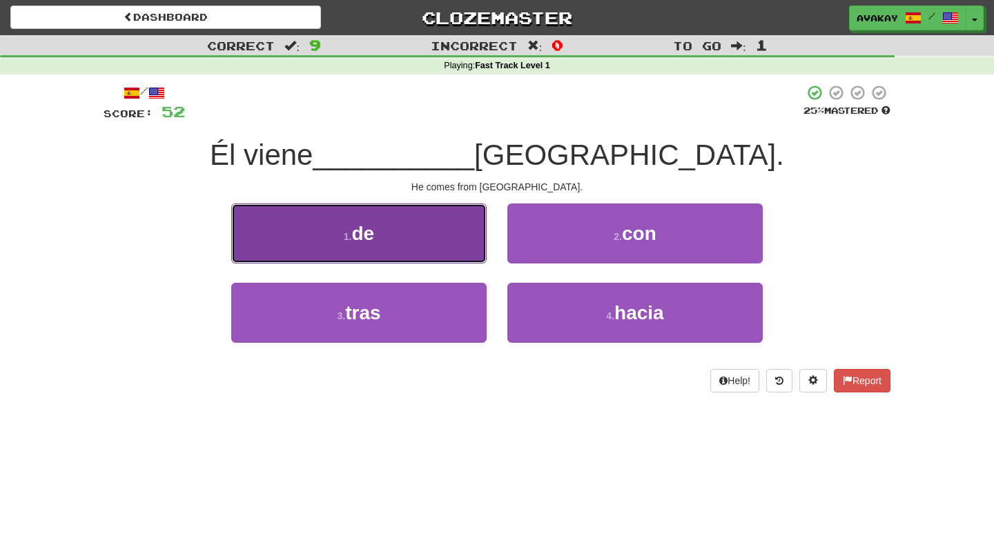
click at [437, 226] on button "1 . de" at bounding box center [358, 234] width 255 height 60
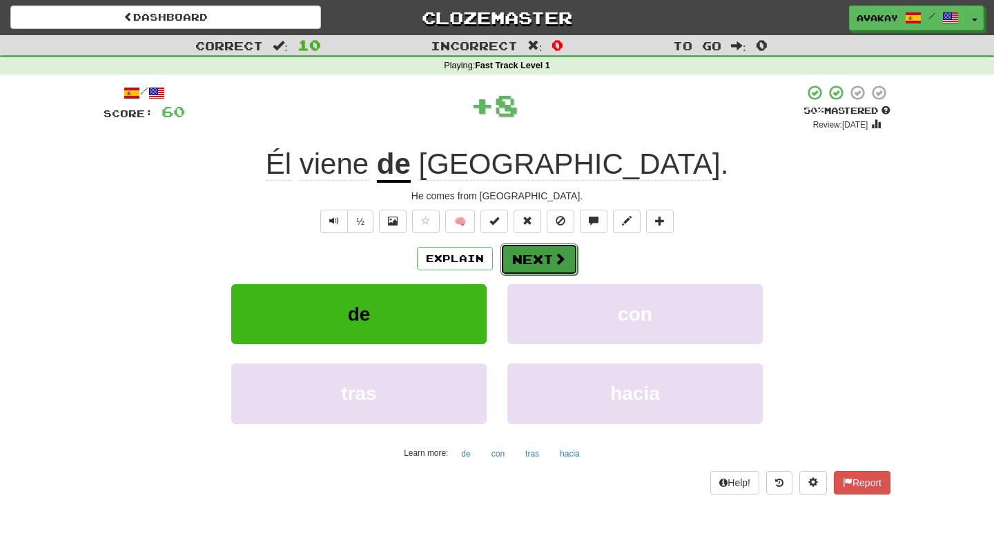
click at [513, 264] on button "Next" at bounding box center [538, 260] width 77 height 32
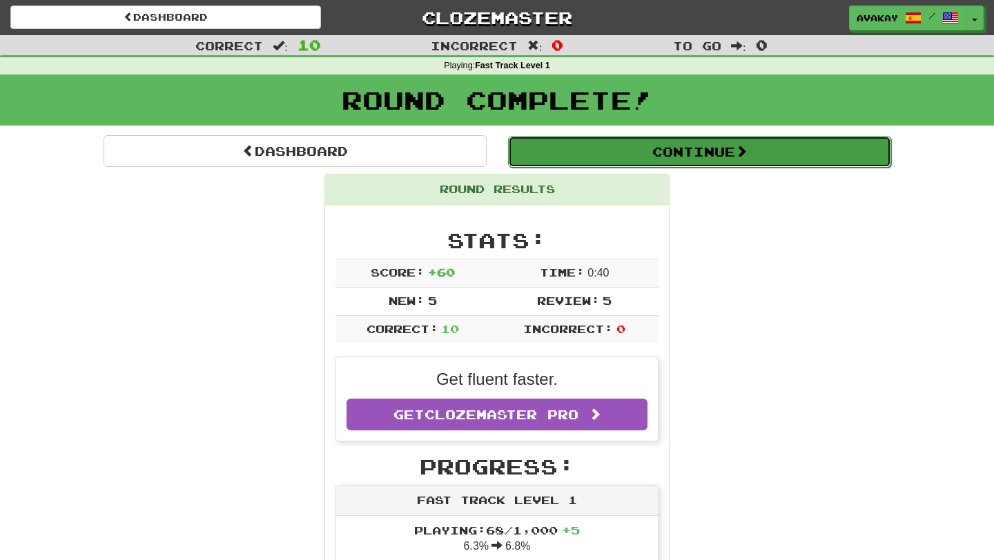
click at [584, 162] on button "Continue" at bounding box center [699, 152] width 383 height 32
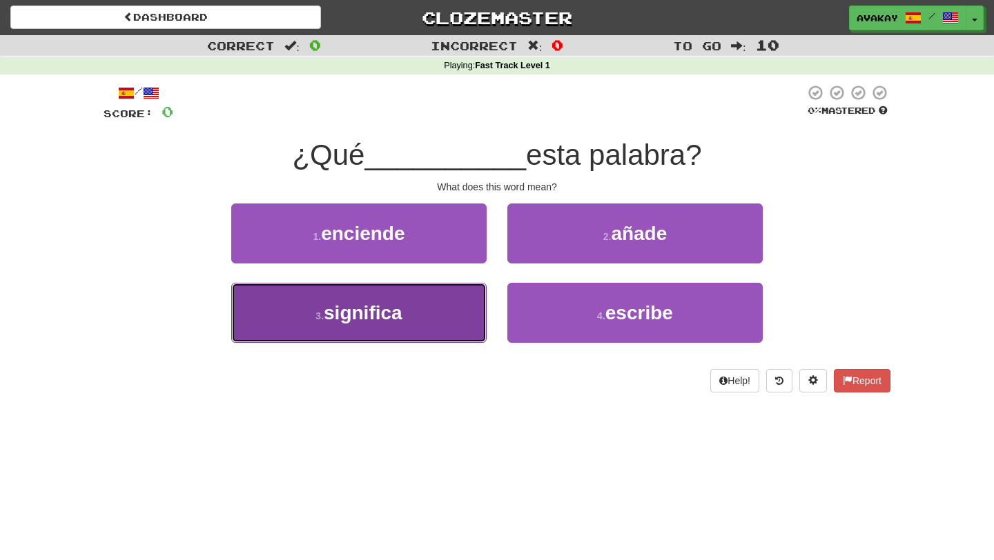
click at [460, 296] on button "3 . significa" at bounding box center [358, 313] width 255 height 60
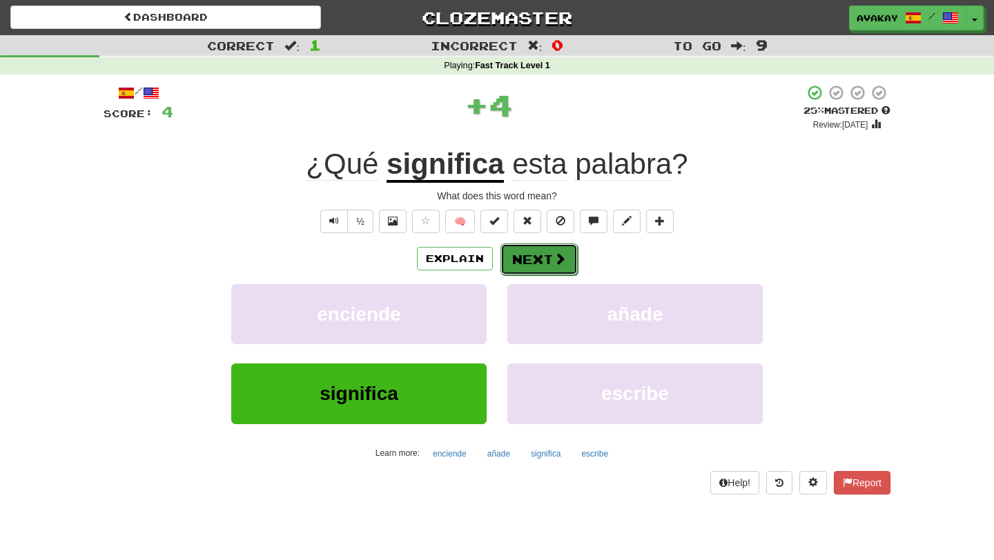
click at [534, 255] on button "Next" at bounding box center [538, 260] width 77 height 32
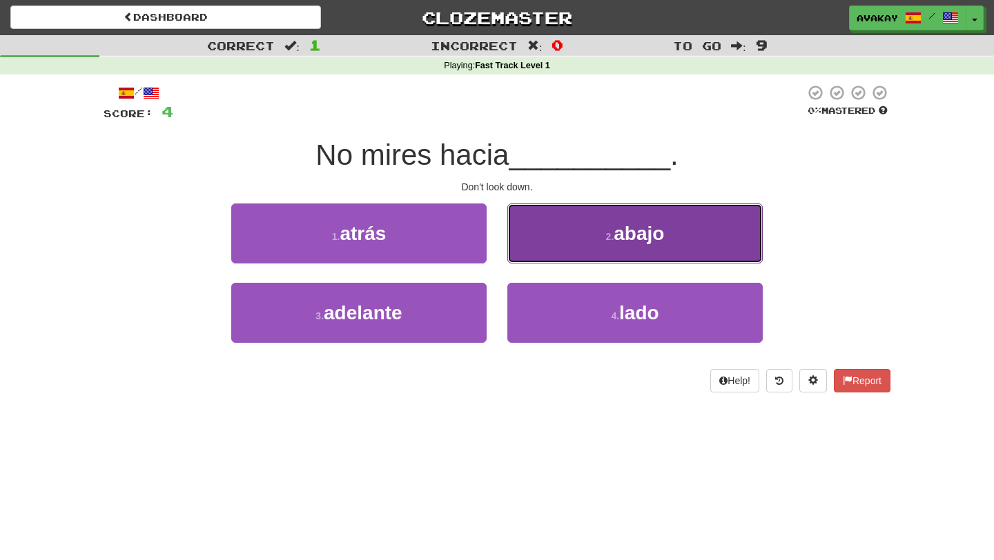
click at [575, 241] on button "2 . abajo" at bounding box center [634, 234] width 255 height 60
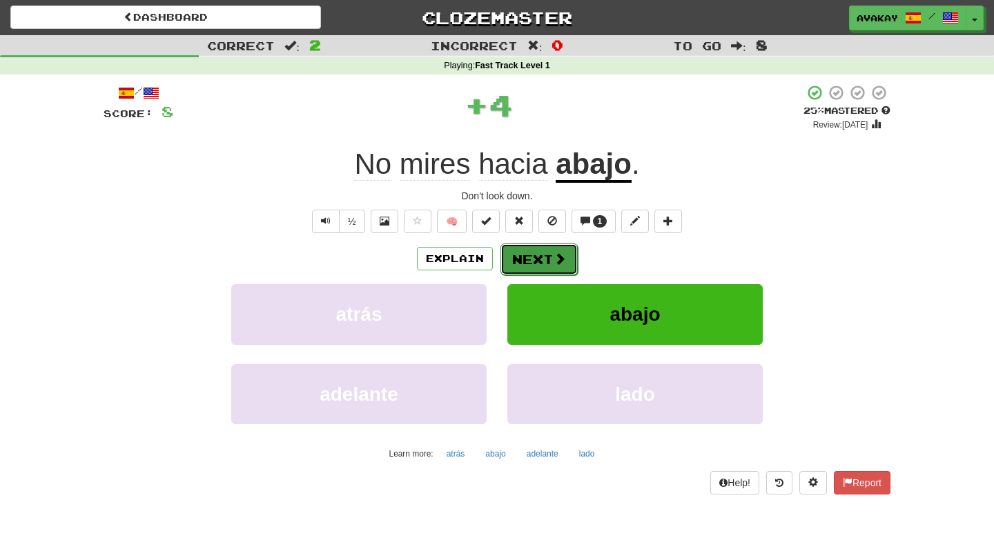
click at [560, 267] on button "Next" at bounding box center [538, 260] width 77 height 32
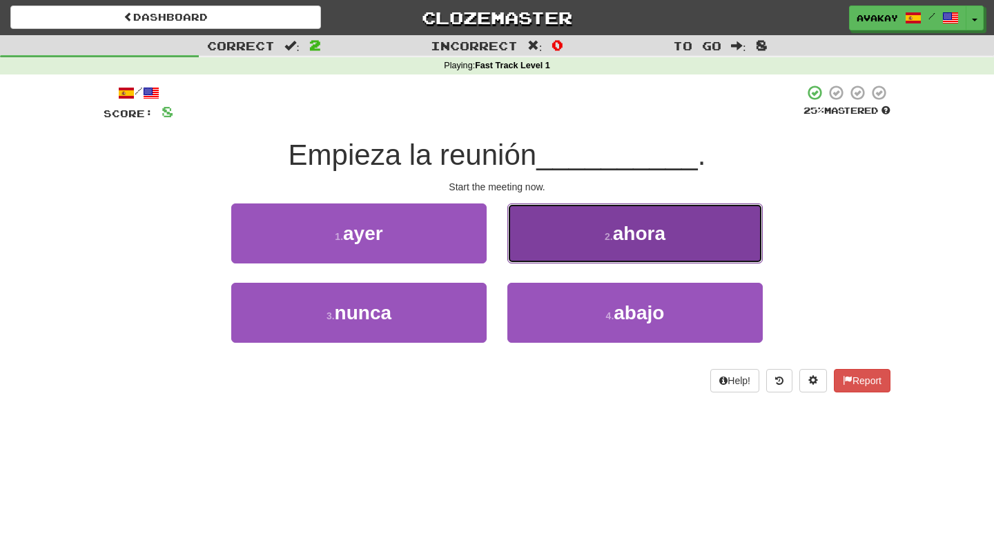
click at [529, 229] on button "2 . ahora" at bounding box center [634, 234] width 255 height 60
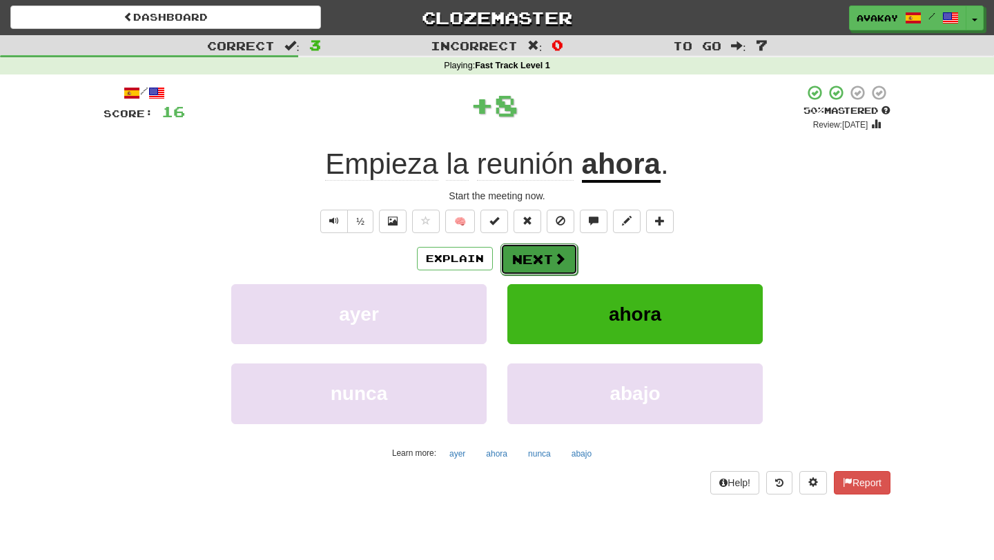
click at [531, 258] on button "Next" at bounding box center [538, 260] width 77 height 32
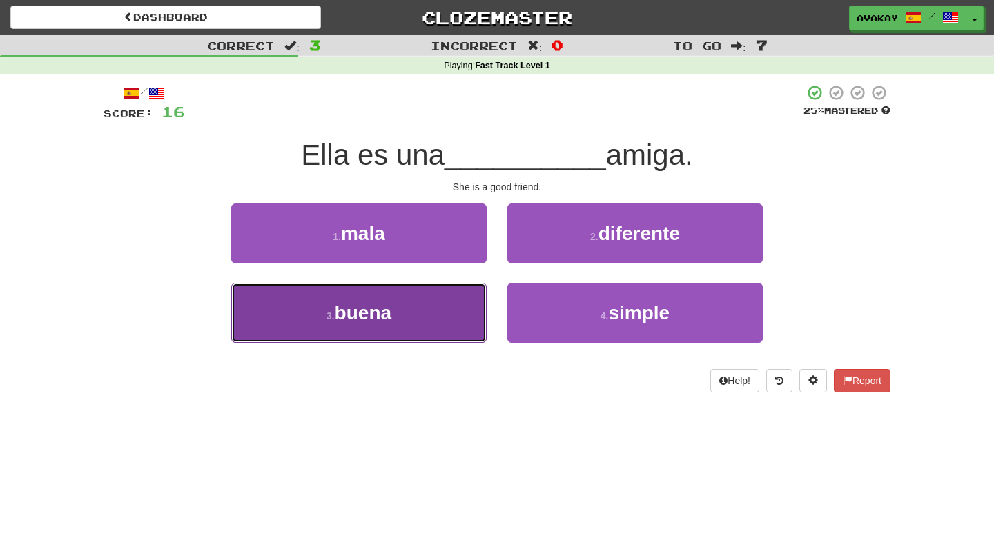
click at [444, 319] on button "3 . buena" at bounding box center [358, 313] width 255 height 60
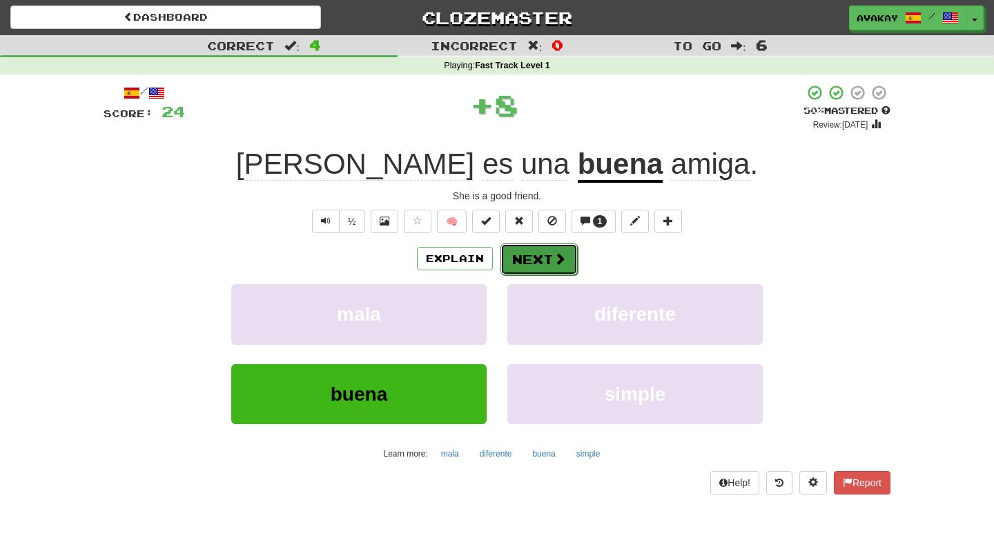
click at [519, 269] on button "Next" at bounding box center [538, 260] width 77 height 32
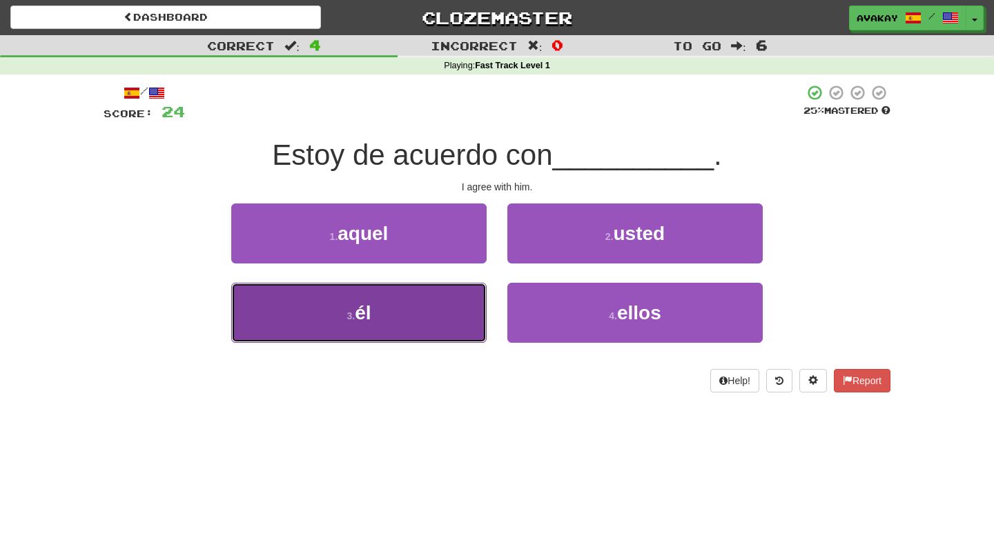
click at [446, 298] on button "3 . él" at bounding box center [358, 313] width 255 height 60
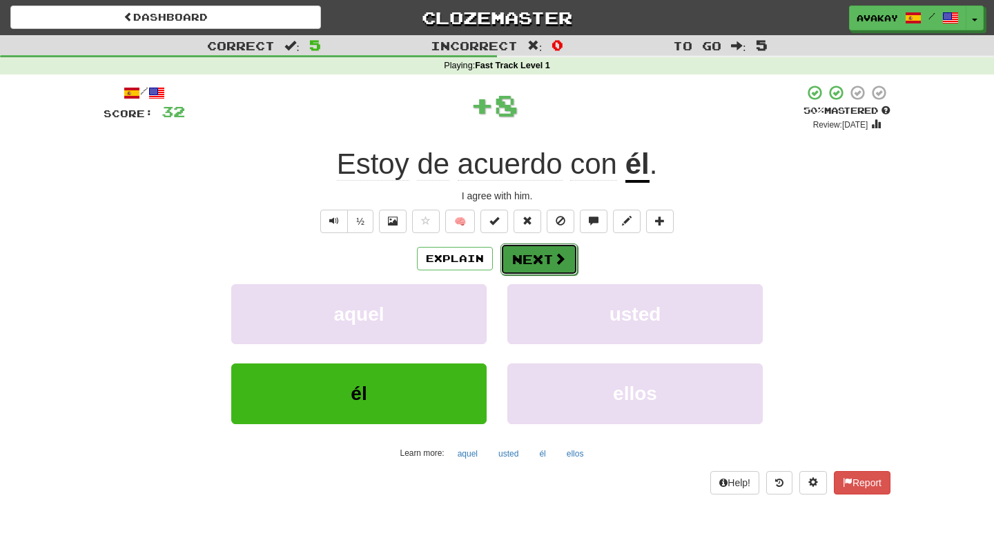
click at [528, 255] on button "Next" at bounding box center [538, 260] width 77 height 32
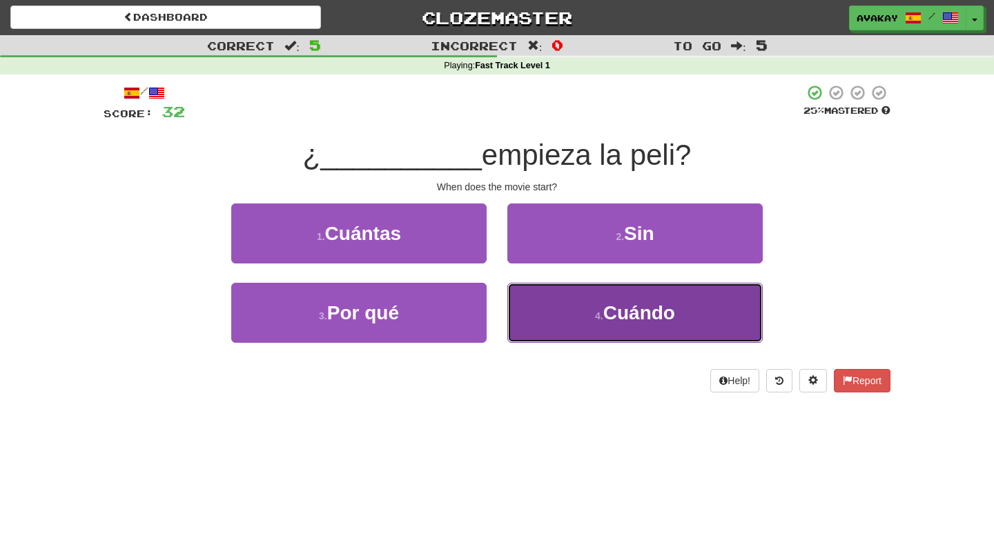
click at [542, 325] on button "4 . Cuándo" at bounding box center [634, 313] width 255 height 60
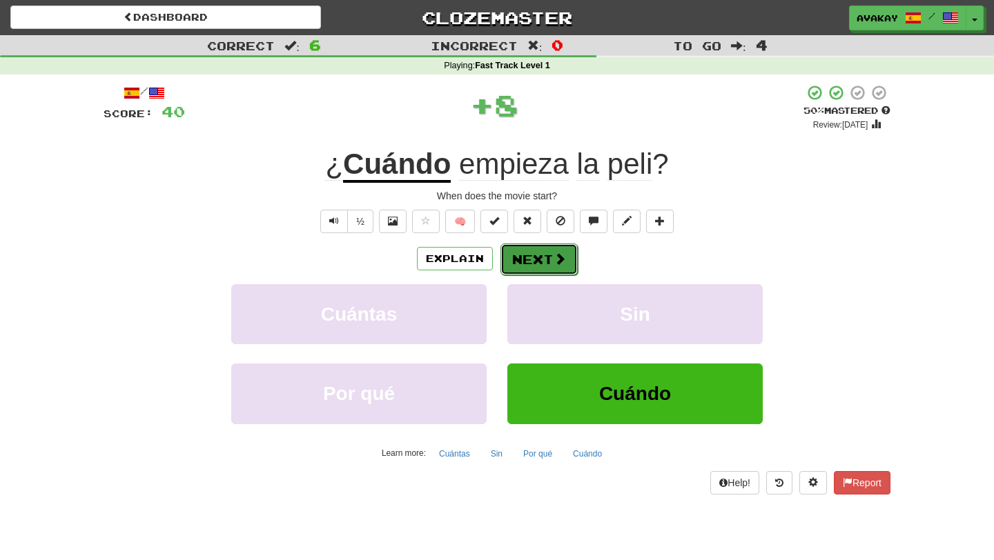
click at [536, 255] on button "Next" at bounding box center [538, 260] width 77 height 32
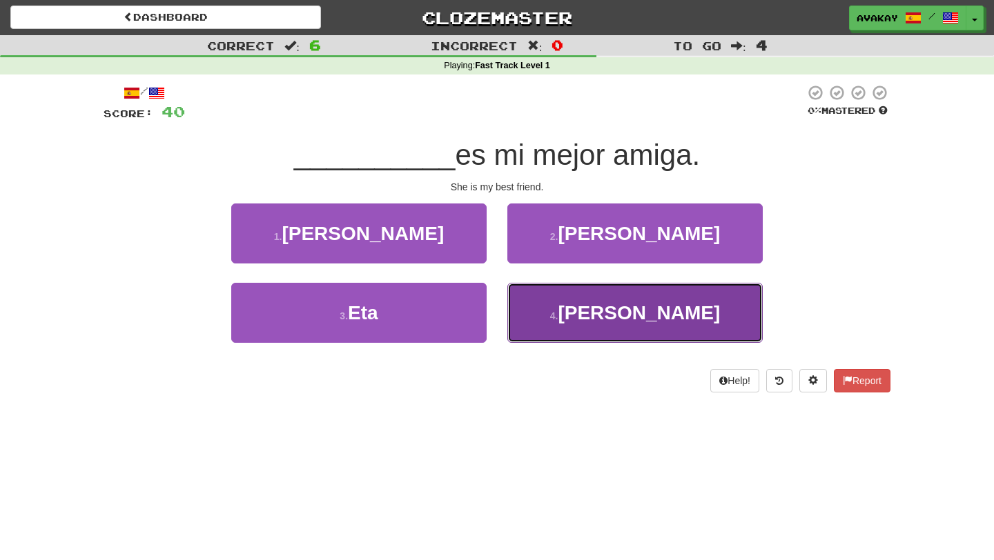
click at [551, 311] on button "4 . Ella" at bounding box center [634, 313] width 255 height 60
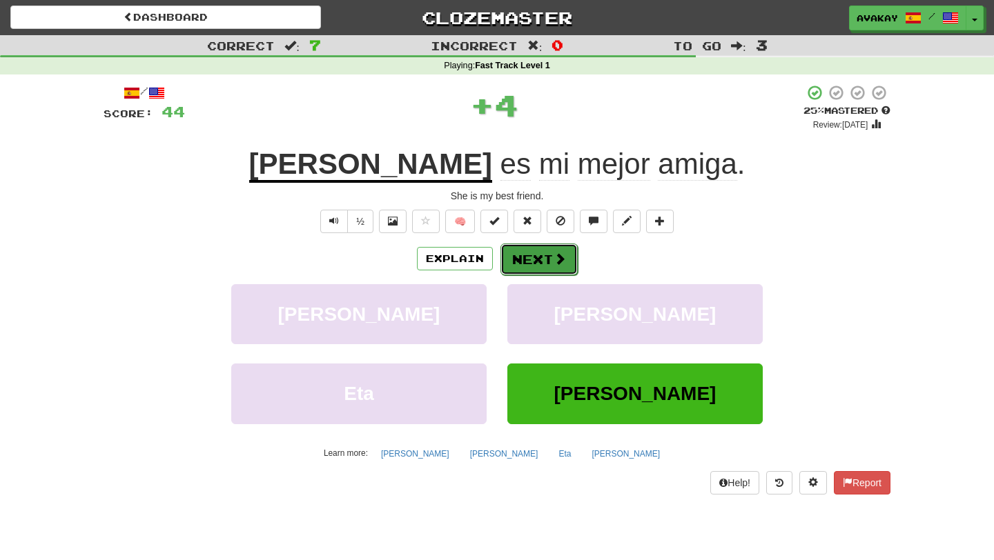
click at [531, 251] on button "Next" at bounding box center [538, 260] width 77 height 32
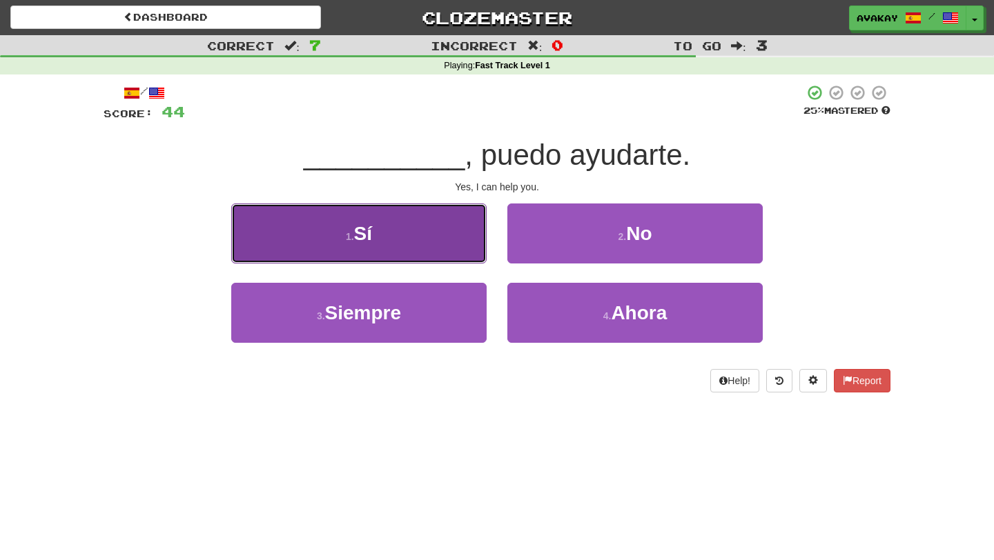
click at [433, 235] on button "1 . Sí" at bounding box center [358, 234] width 255 height 60
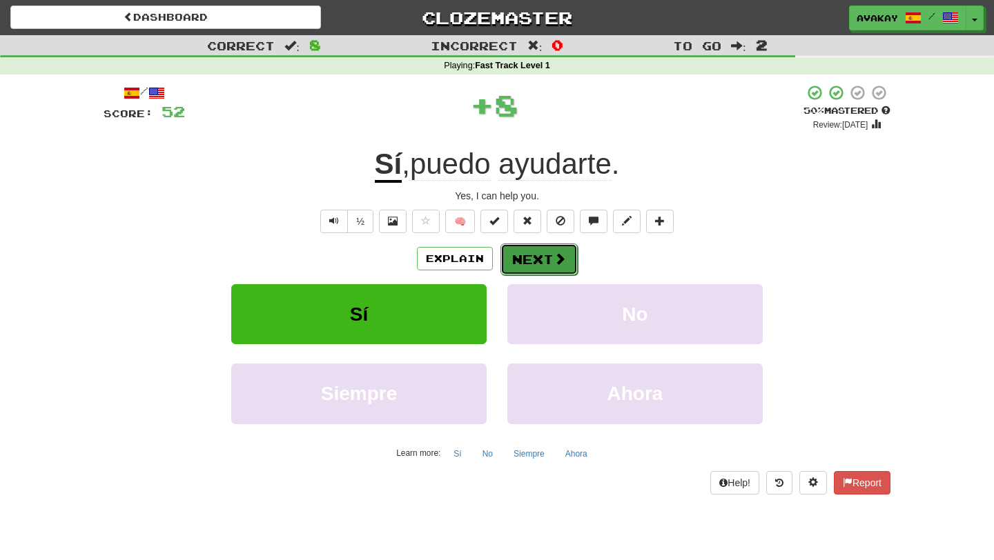
click at [510, 261] on button "Next" at bounding box center [538, 260] width 77 height 32
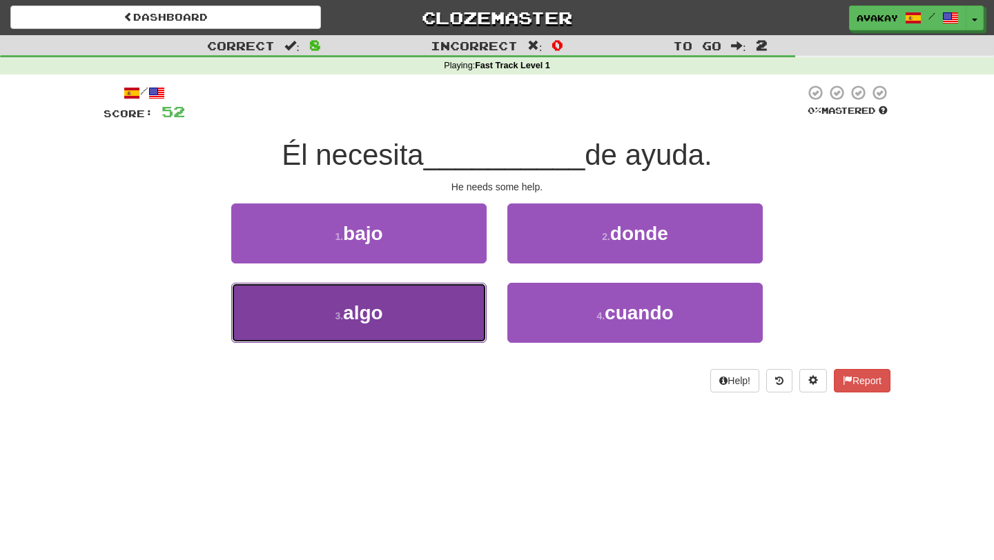
click at [461, 304] on button "3 . algo" at bounding box center [358, 313] width 255 height 60
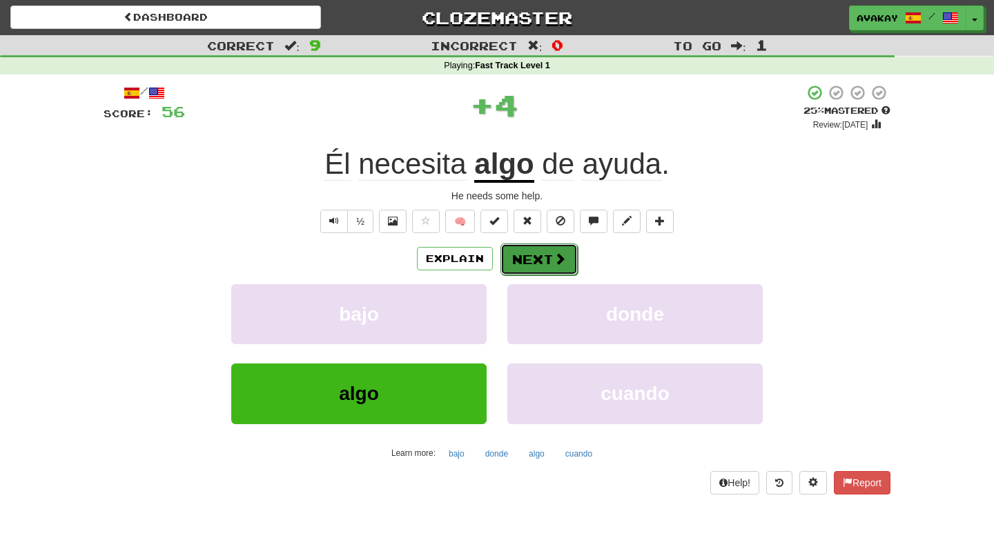
click at [518, 260] on button "Next" at bounding box center [538, 260] width 77 height 32
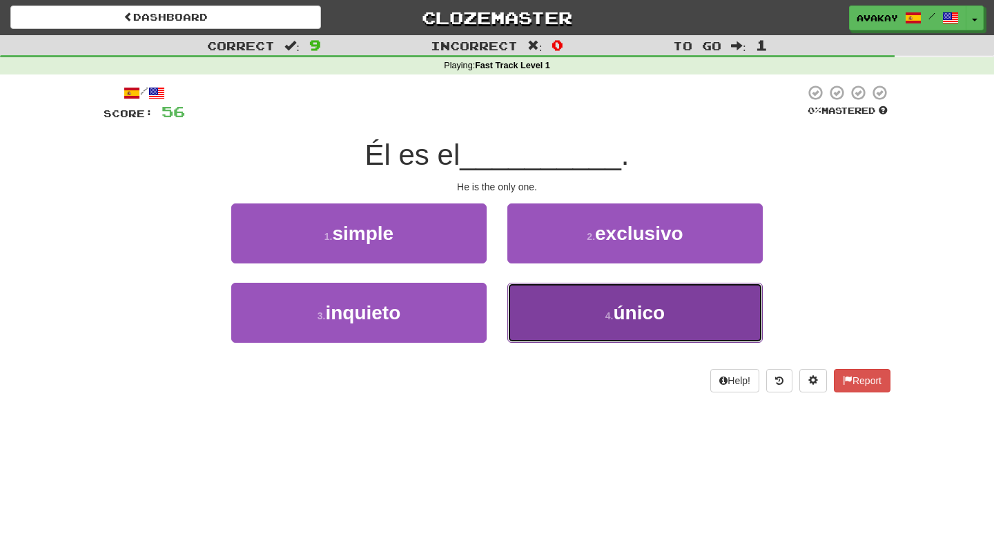
click at [558, 318] on button "4 . único" at bounding box center [634, 313] width 255 height 60
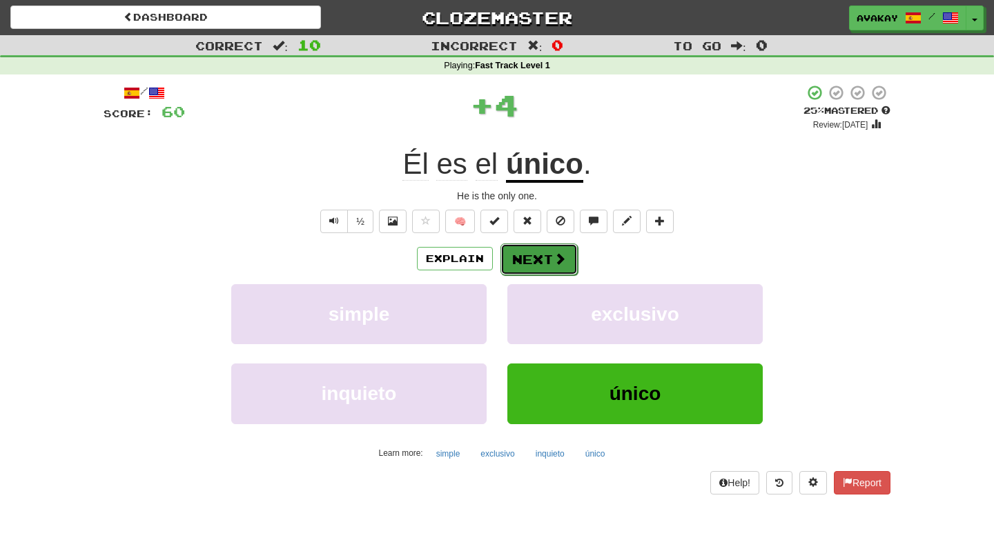
click at [527, 261] on button "Next" at bounding box center [538, 260] width 77 height 32
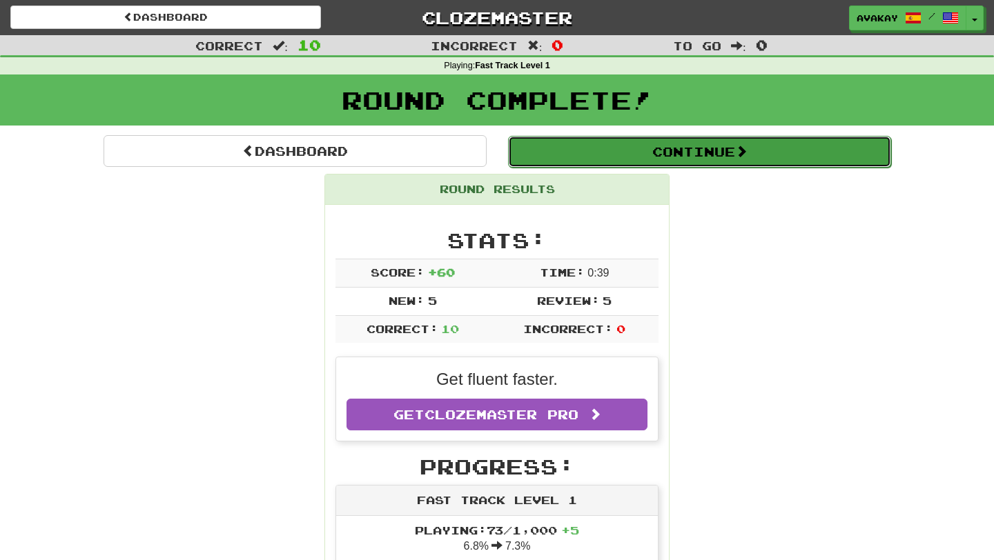
click at [583, 164] on button "Continue" at bounding box center [699, 152] width 383 height 32
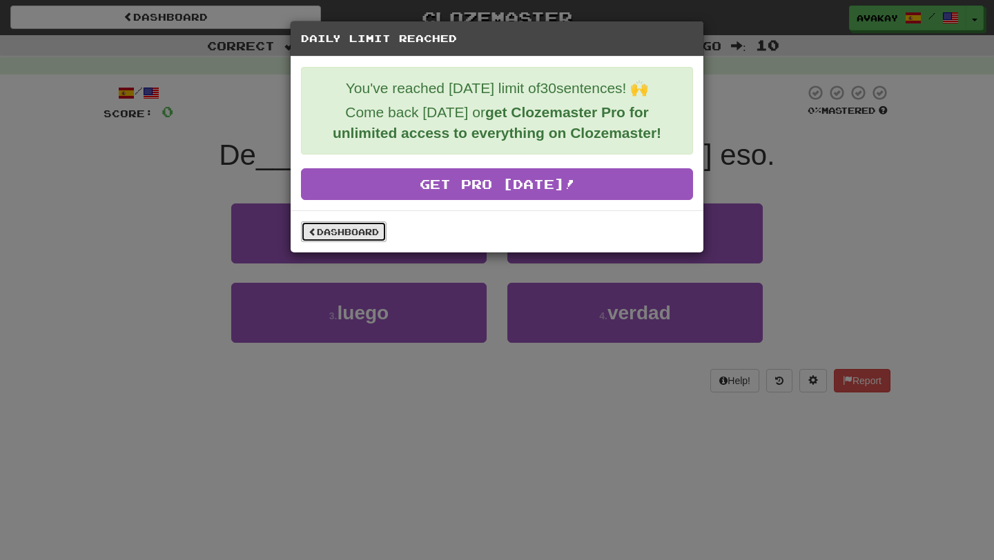
click at [362, 227] on link "Dashboard" at bounding box center [344, 232] width 86 height 21
